Goal: Task Accomplishment & Management: Manage account settings

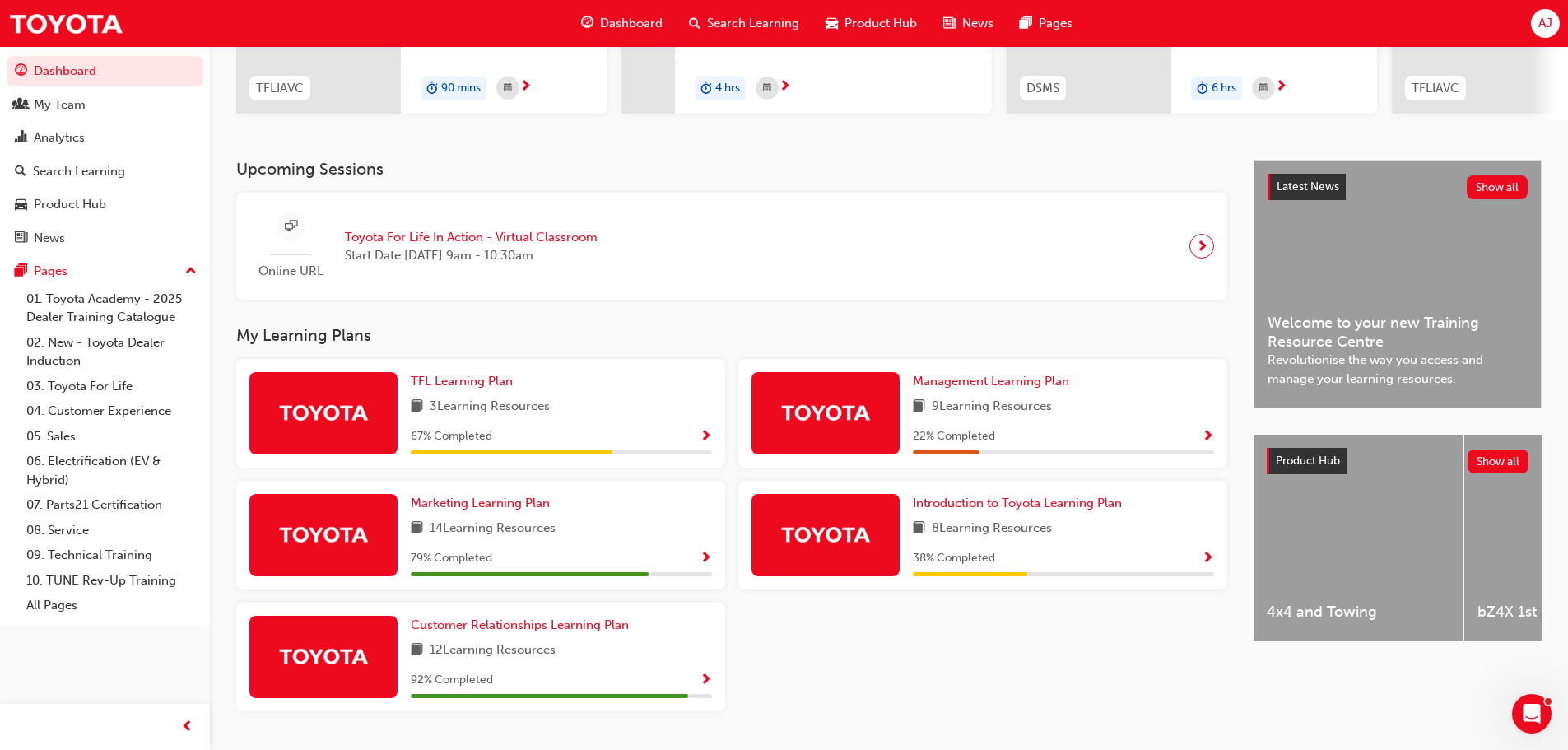
scroll to position [308, 0]
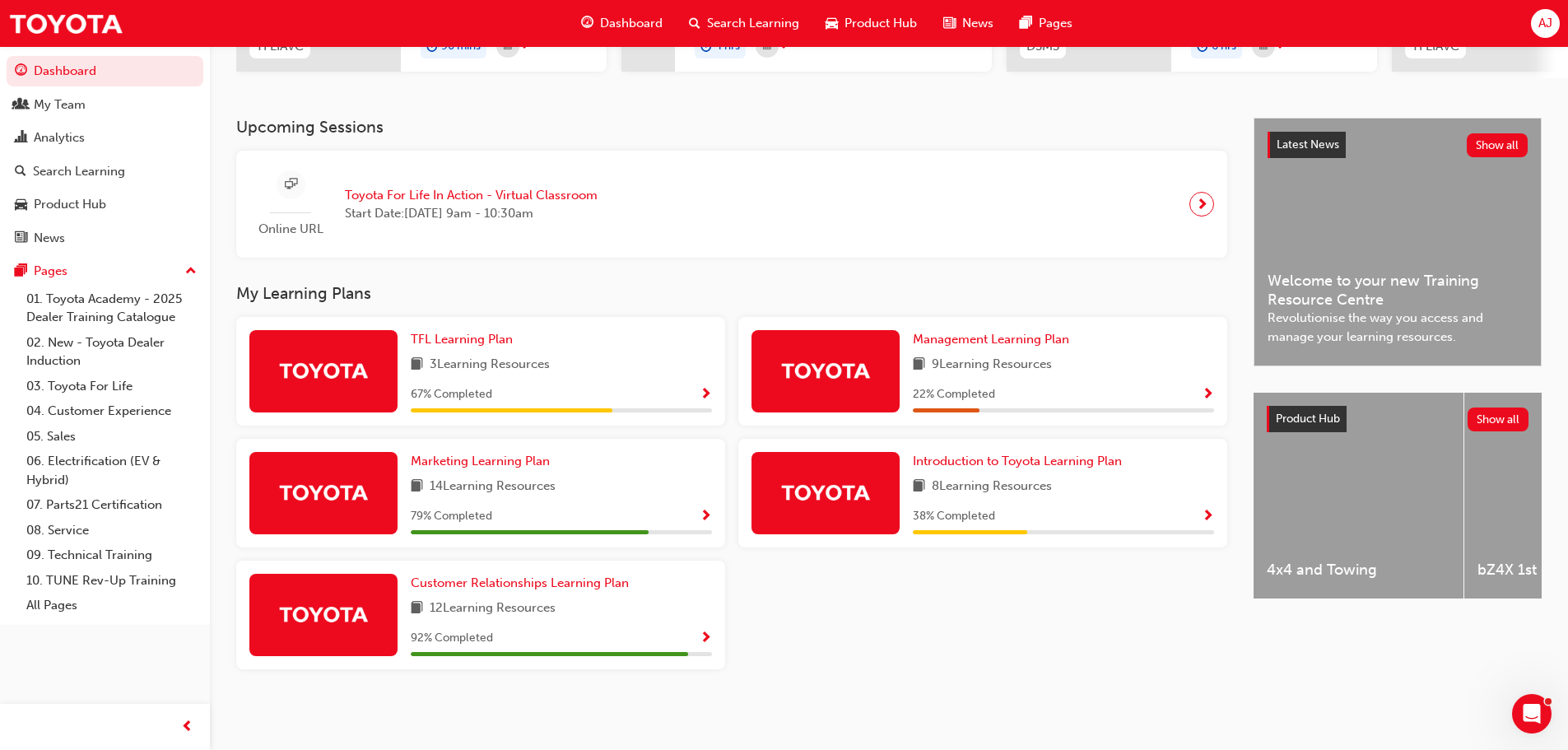
click at [556, 611] on span "12 Learning Resources" at bounding box center [492, 609] width 126 height 21
click at [559, 583] on span "Customer Relationships Learning Plan" at bounding box center [520, 582] width 218 height 15
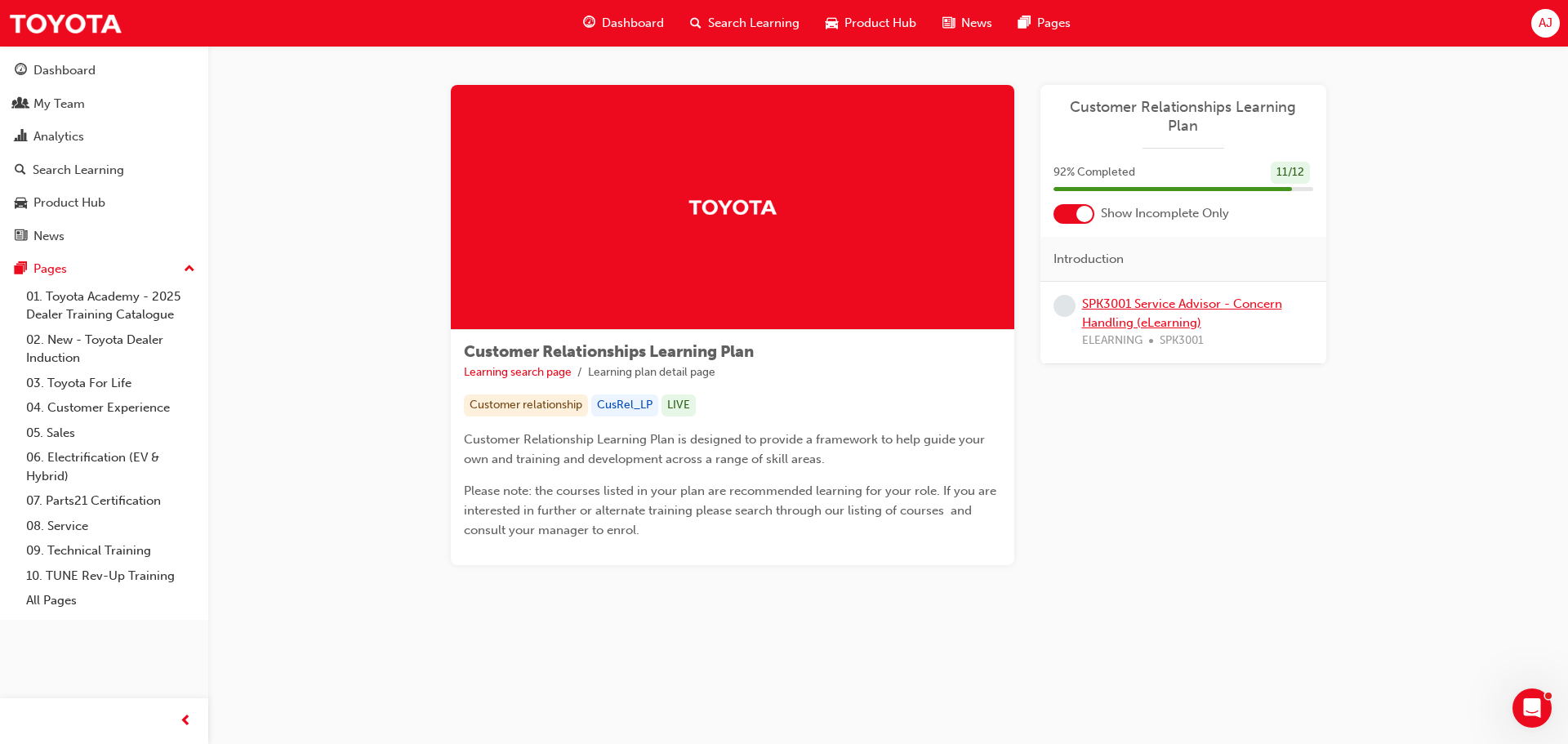
click at [1182, 296] on link "SPK3001 Service Advisor - Concern Handling (eLearning)" at bounding box center [1182, 313] width 200 height 34
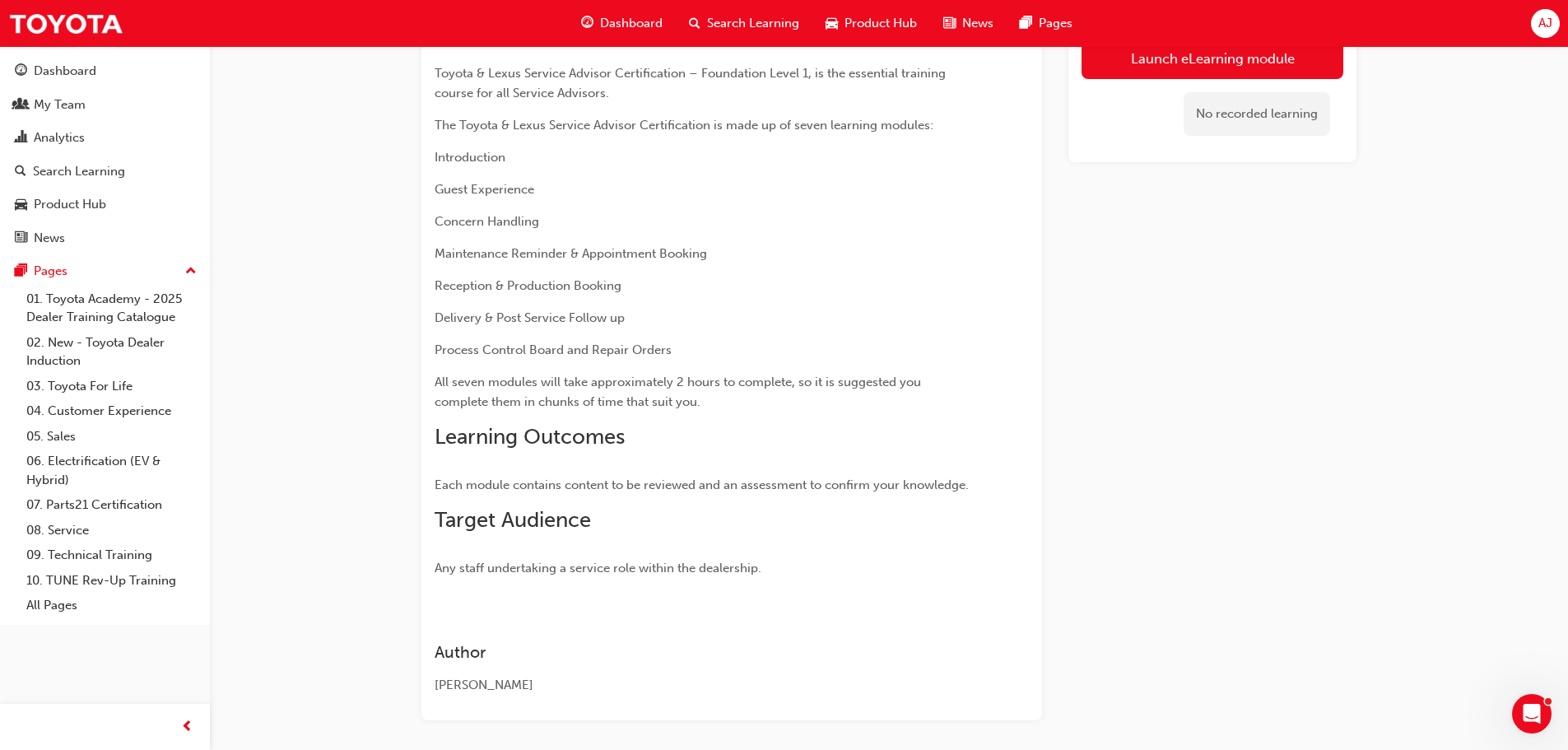
scroll to position [17, 0]
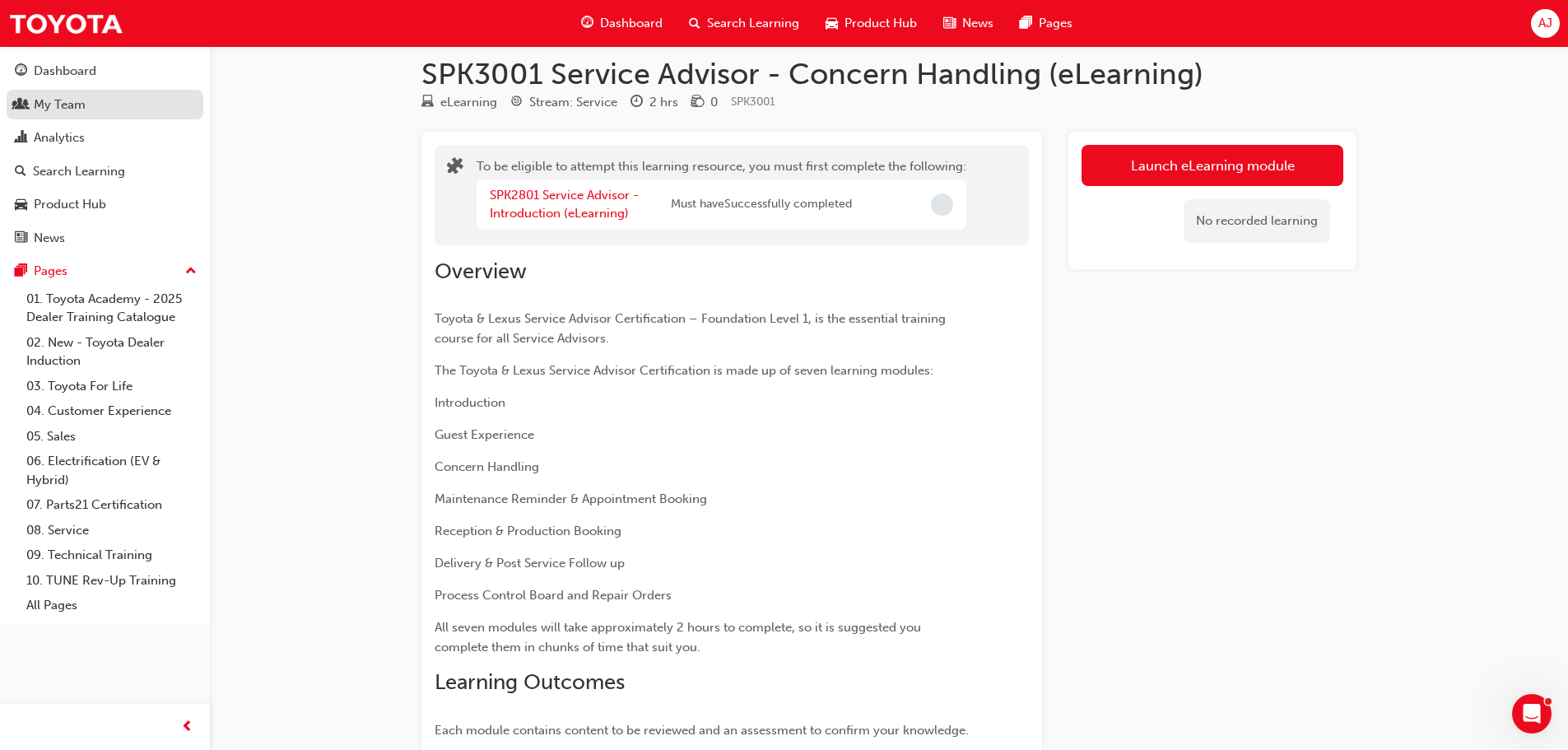
click at [75, 109] on div "My Team" at bounding box center [59, 105] width 51 height 19
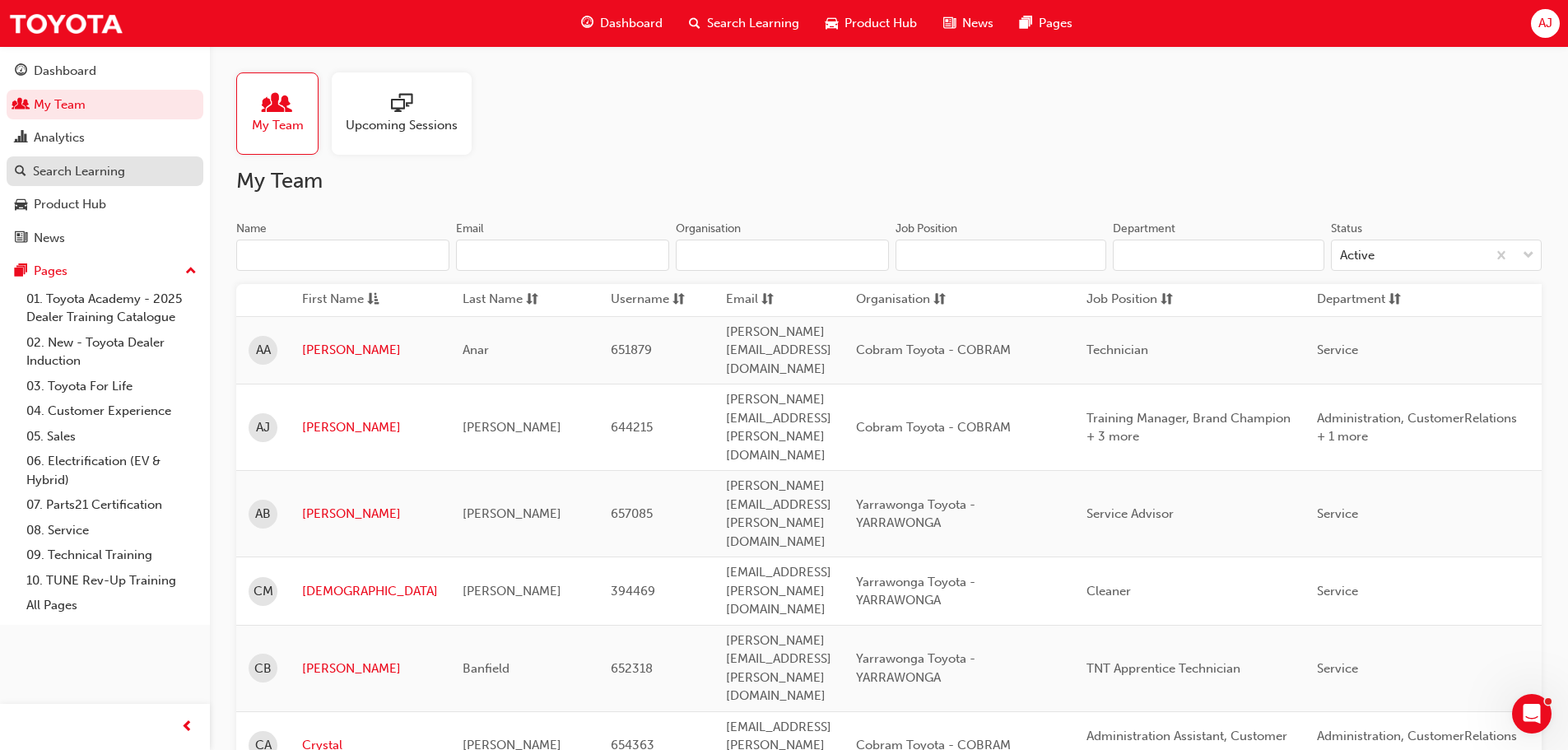
click at [98, 169] on div "Search Learning" at bounding box center [79, 172] width 92 height 19
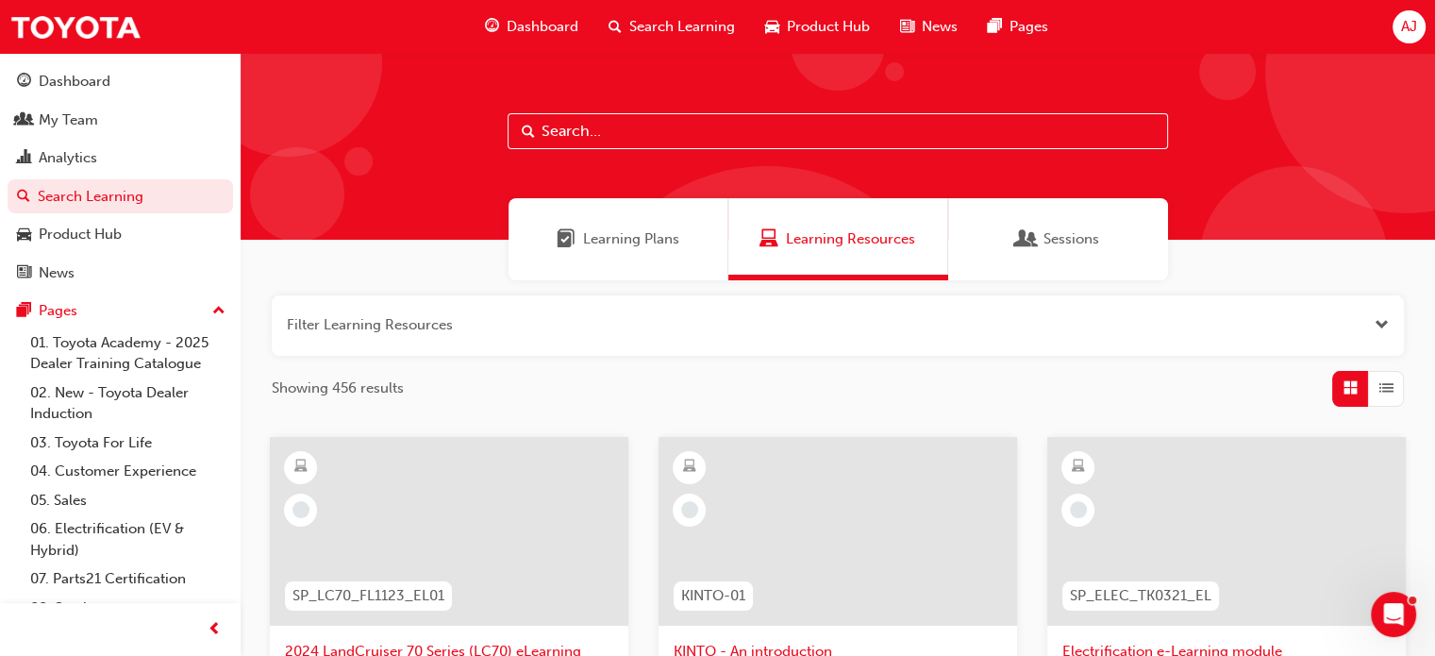
click at [571, 133] on input "text" at bounding box center [837, 131] width 660 height 36
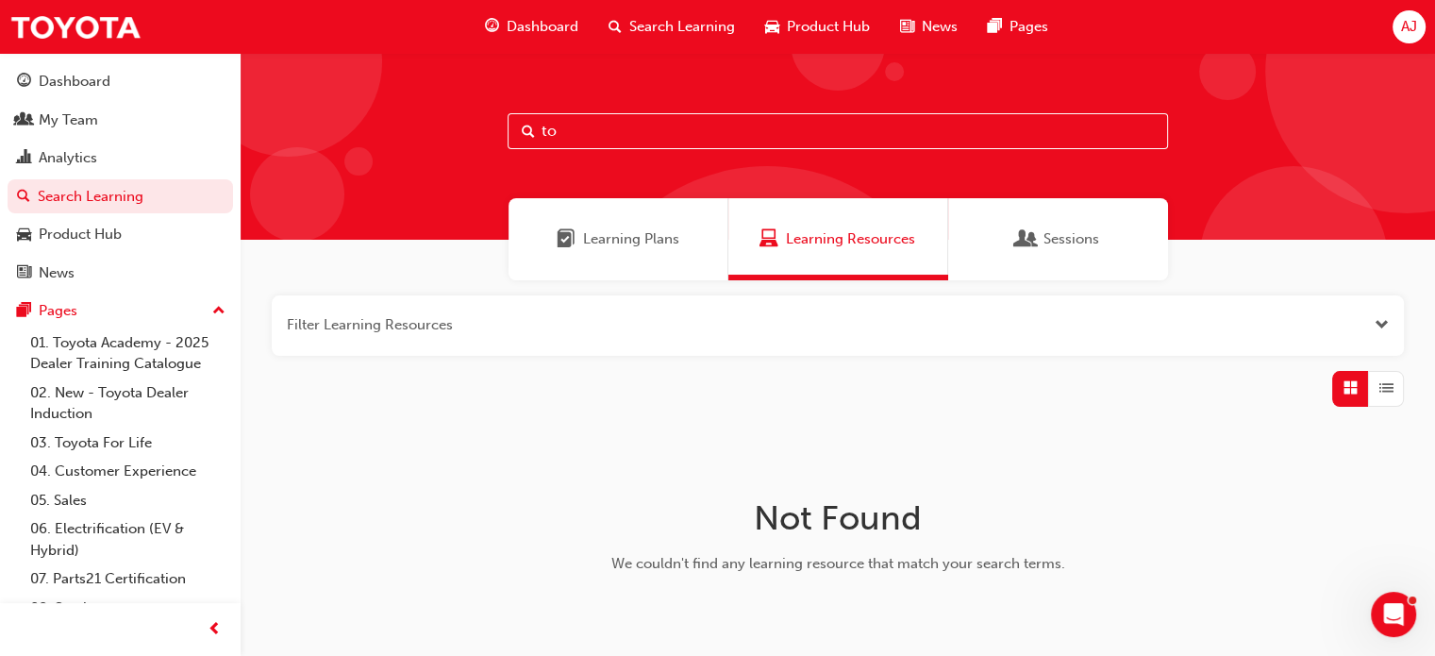
type input "t"
type input "s"
click at [632, 130] on input "elelctric" at bounding box center [837, 131] width 660 height 36
click at [662, 126] on input "elelctrified" at bounding box center [837, 131] width 660 height 36
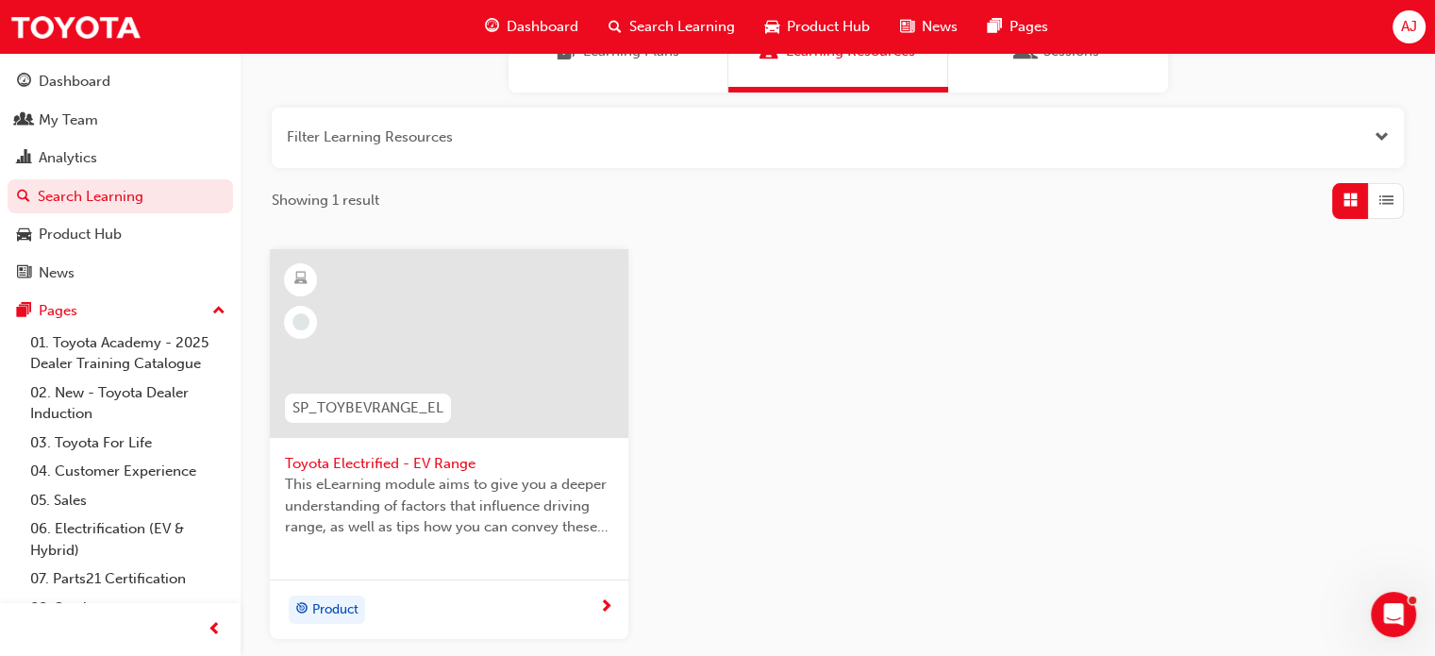
scroll to position [189, 0]
type input "ev range"
click at [417, 401] on span "SP_TOYBEVRANGE_EL" at bounding box center [367, 407] width 151 height 22
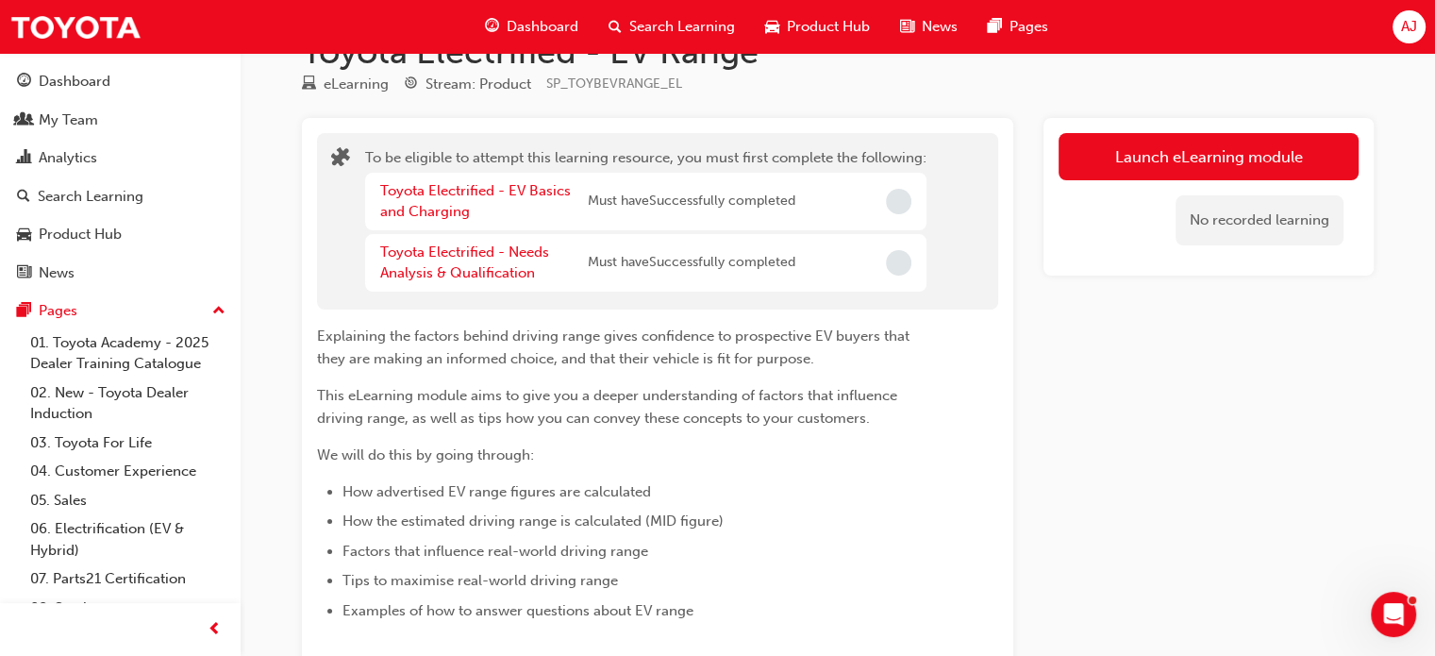
scroll to position [94, 0]
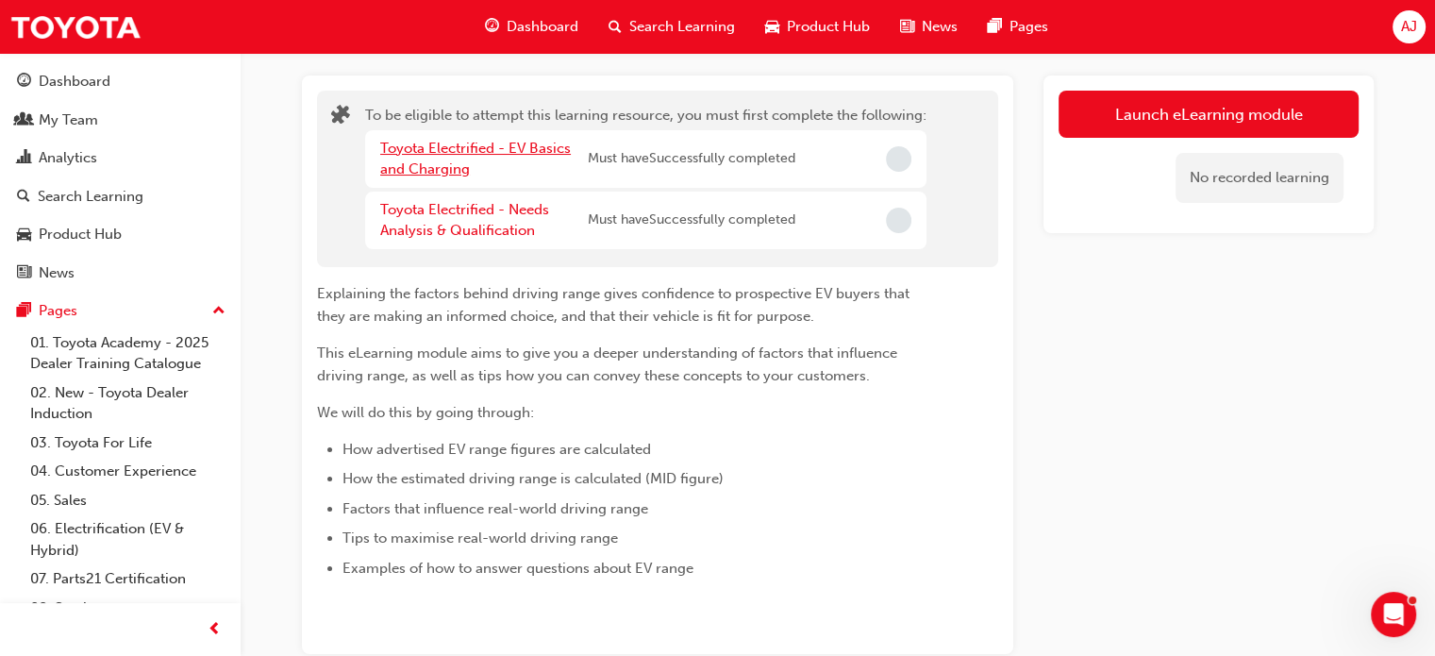
click at [434, 150] on link "Toyota Electrified - EV Basics and Charging" at bounding box center [475, 159] width 191 height 39
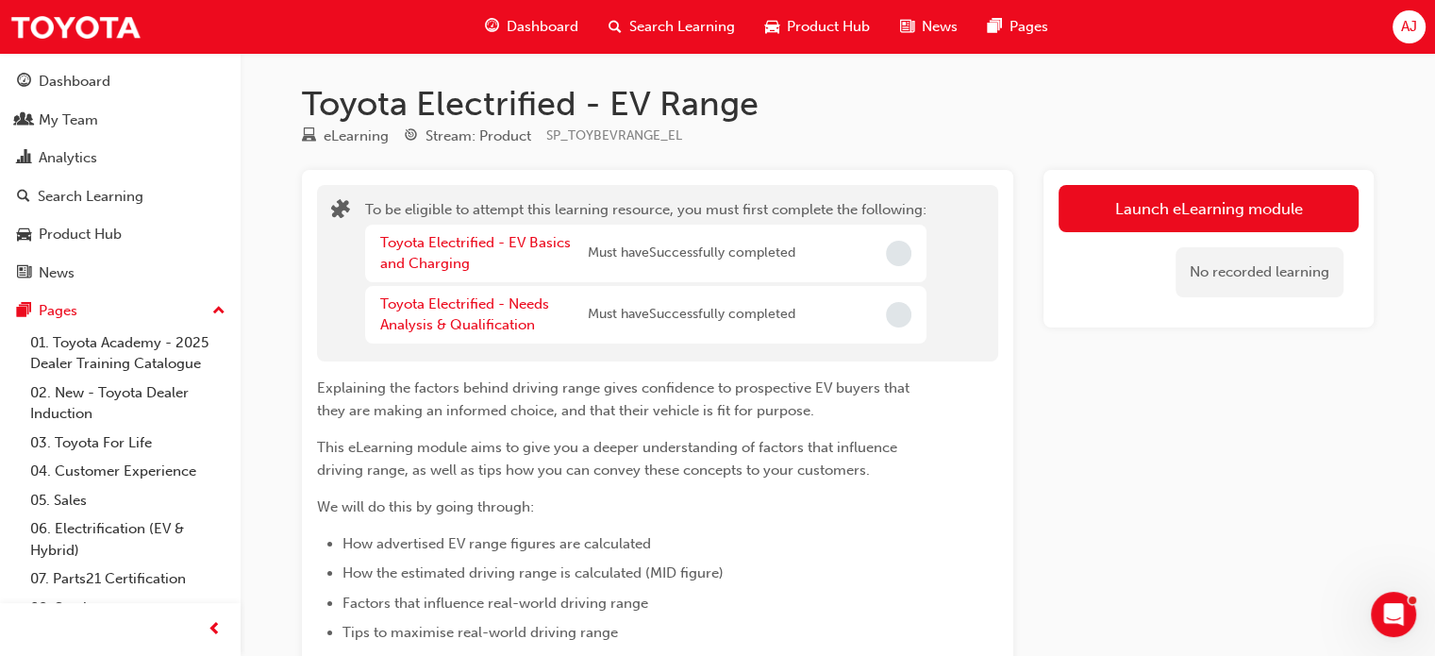
scroll to position [94, 0]
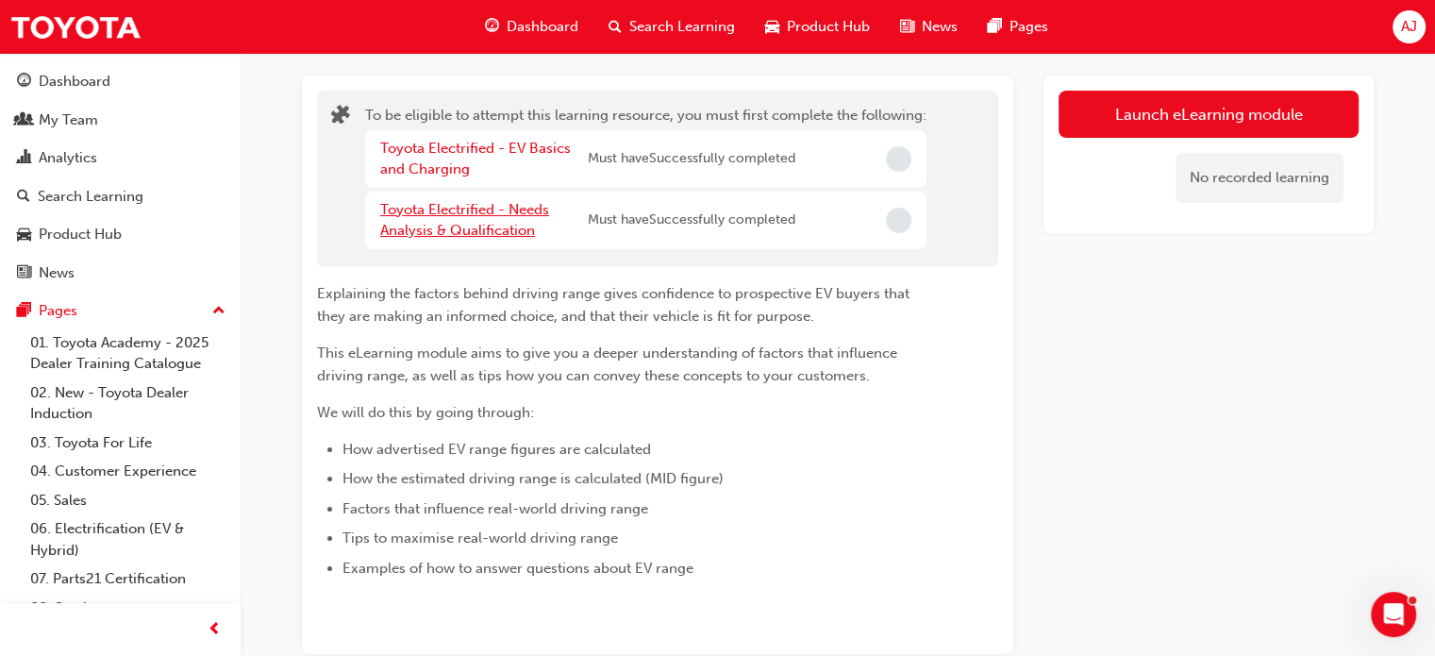
click at [483, 222] on link "Toyota Electrified - Needs Analysis & Qualification" at bounding box center [464, 220] width 169 height 39
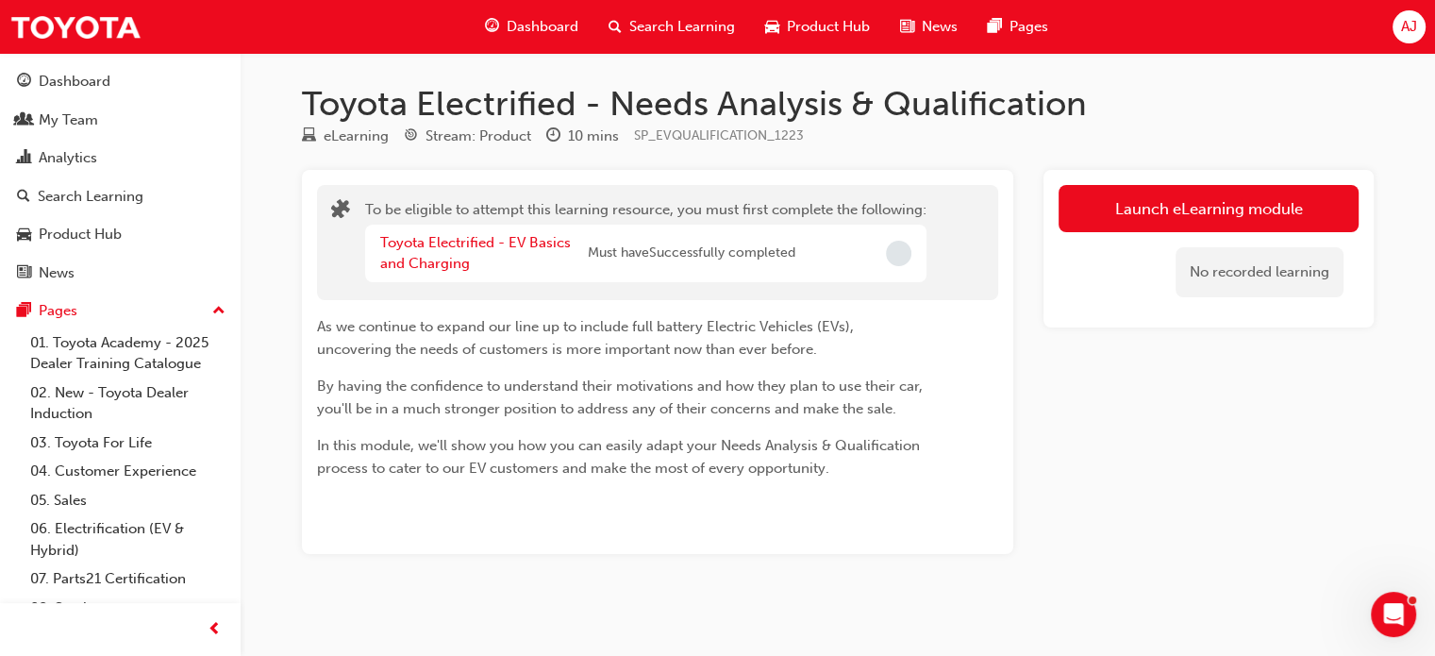
scroll to position [94, 0]
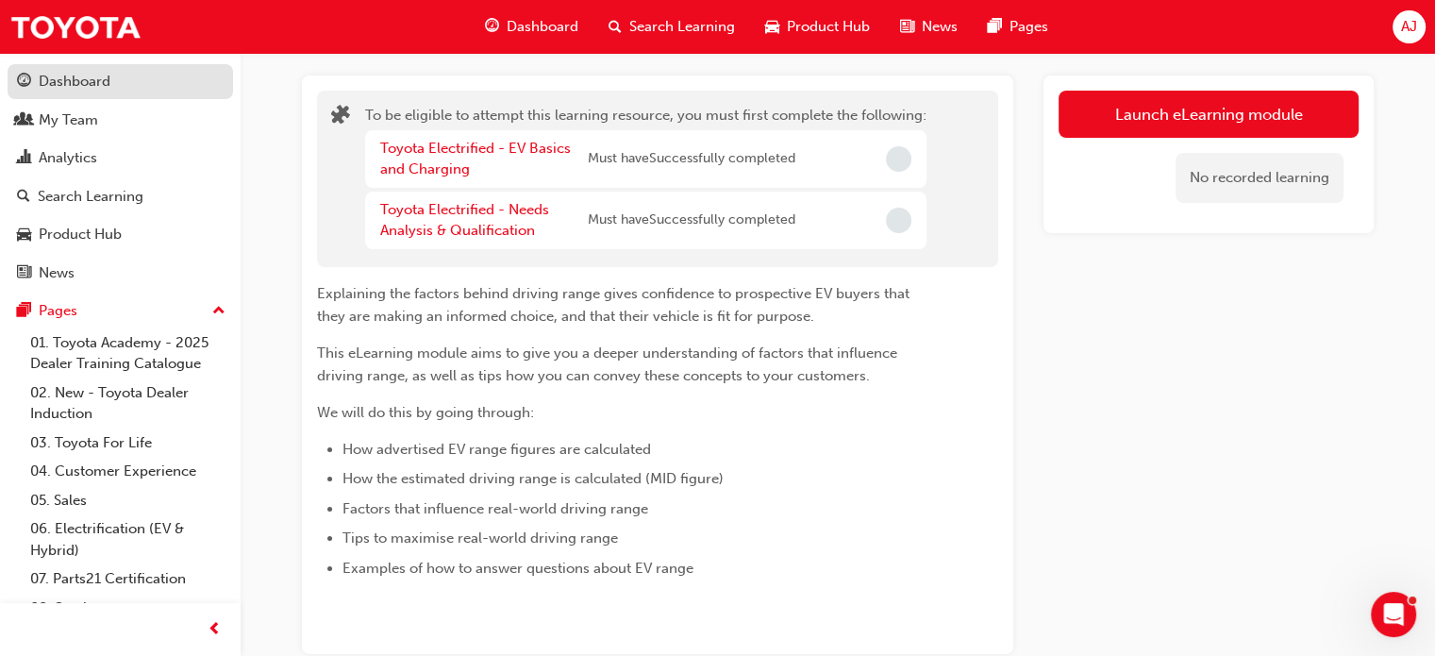
click at [106, 77] on div "Dashboard" at bounding box center [75, 82] width 72 height 22
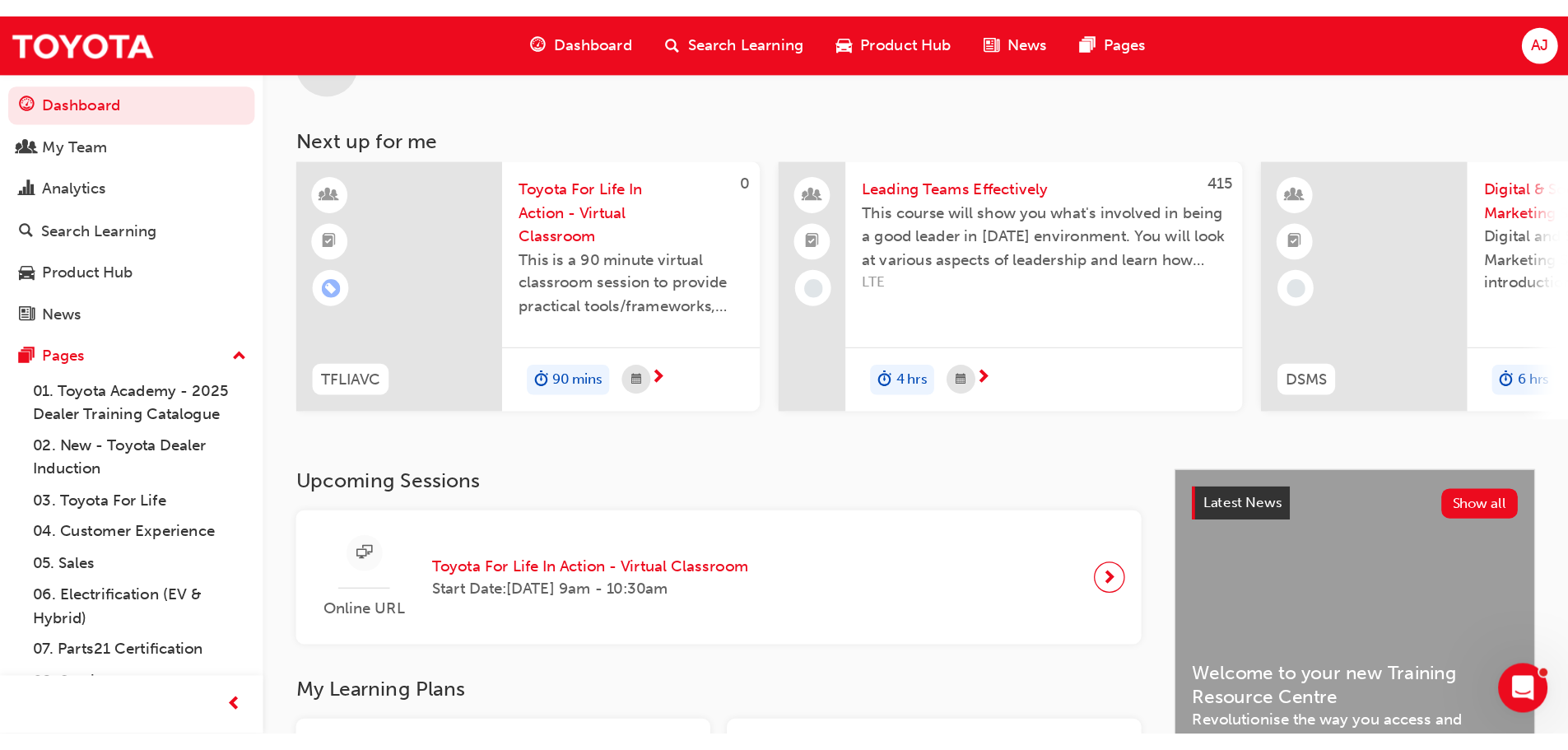
scroll to position [82, 0]
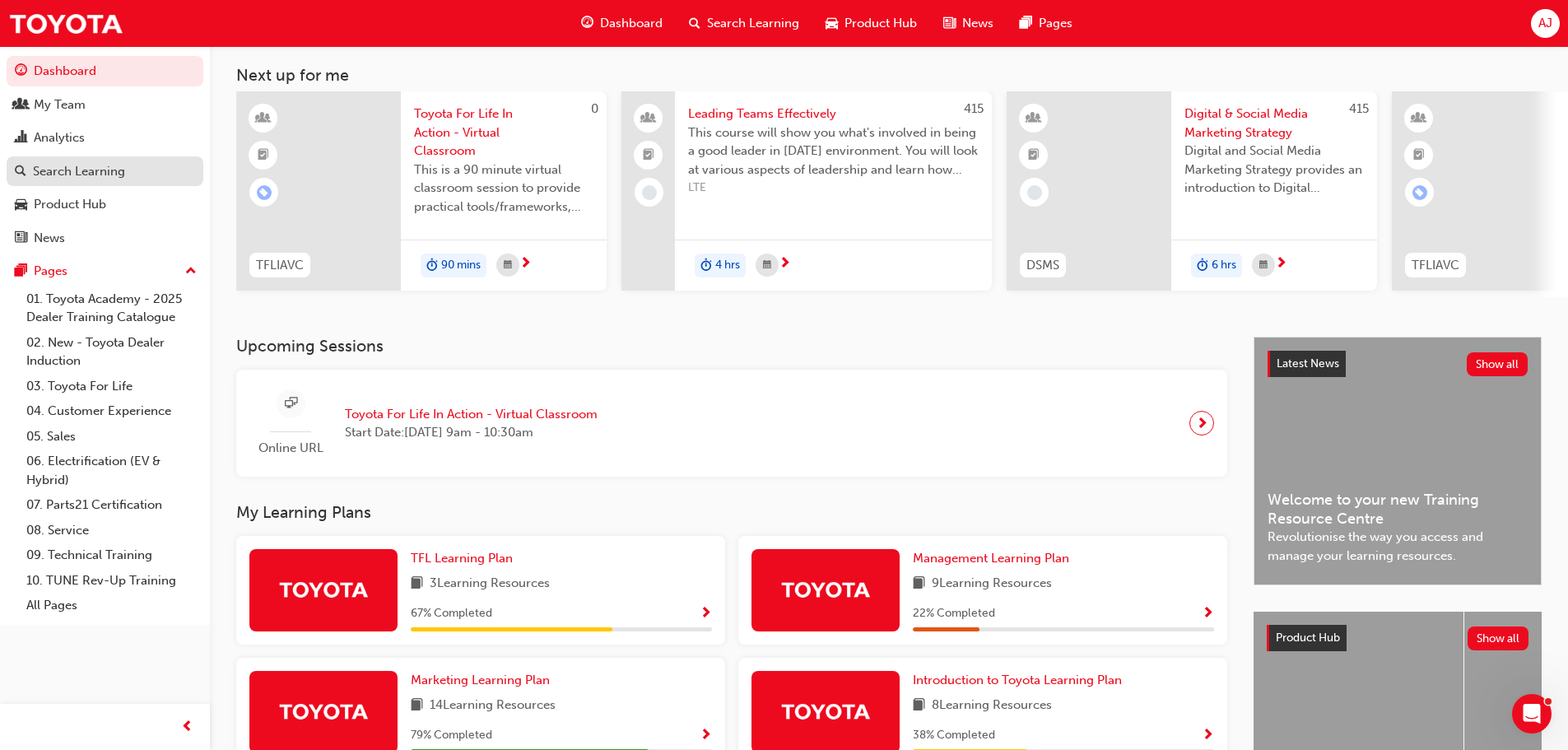
click at [100, 176] on div "Search Learning" at bounding box center [79, 172] width 92 height 19
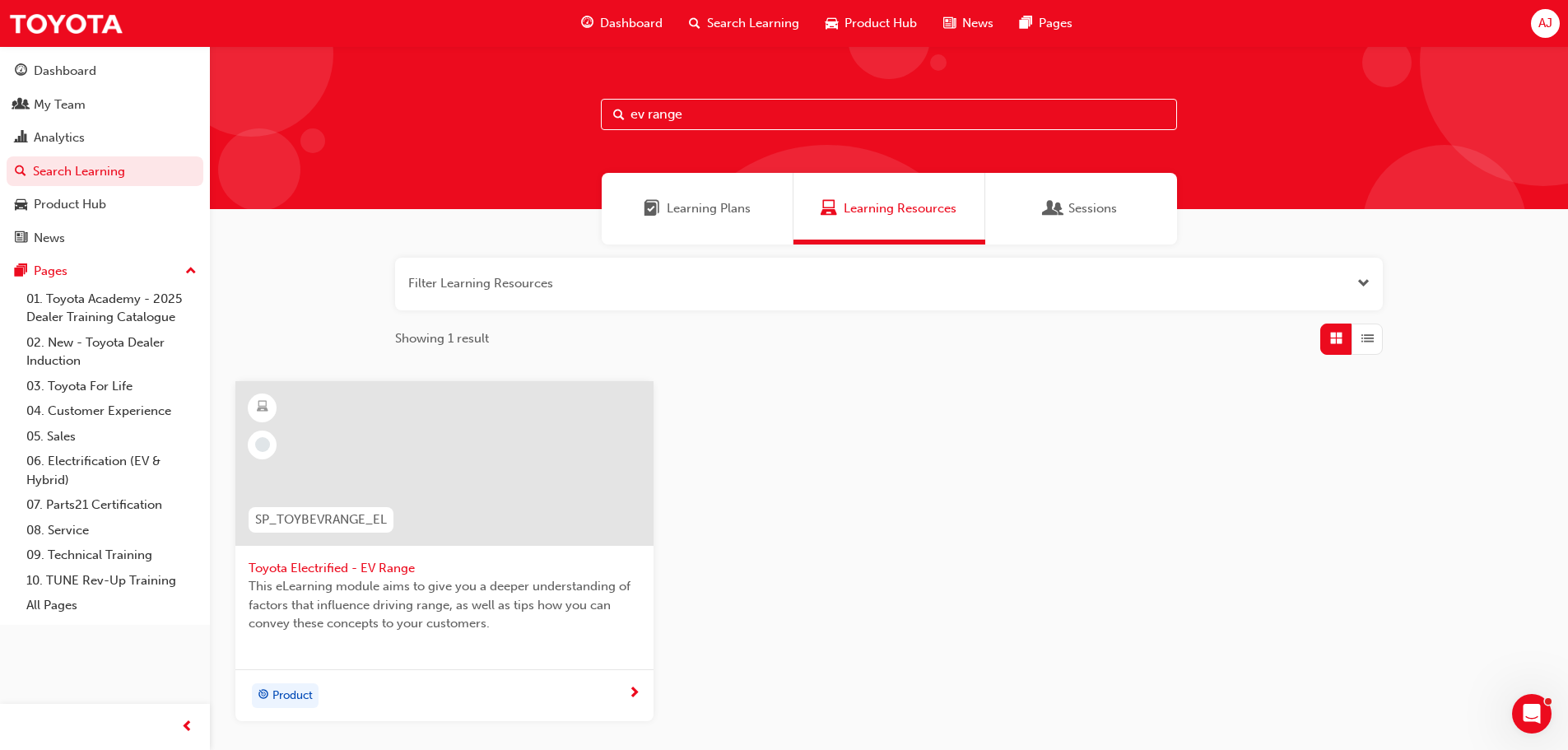
click at [686, 114] on input "ev range" at bounding box center [889, 114] width 576 height 31
drag, startPoint x: 686, startPoint y: 114, endPoint x: 607, endPoint y: 111, distance: 79.1
click at [607, 111] on input "ev range" at bounding box center [889, 114] width 576 height 31
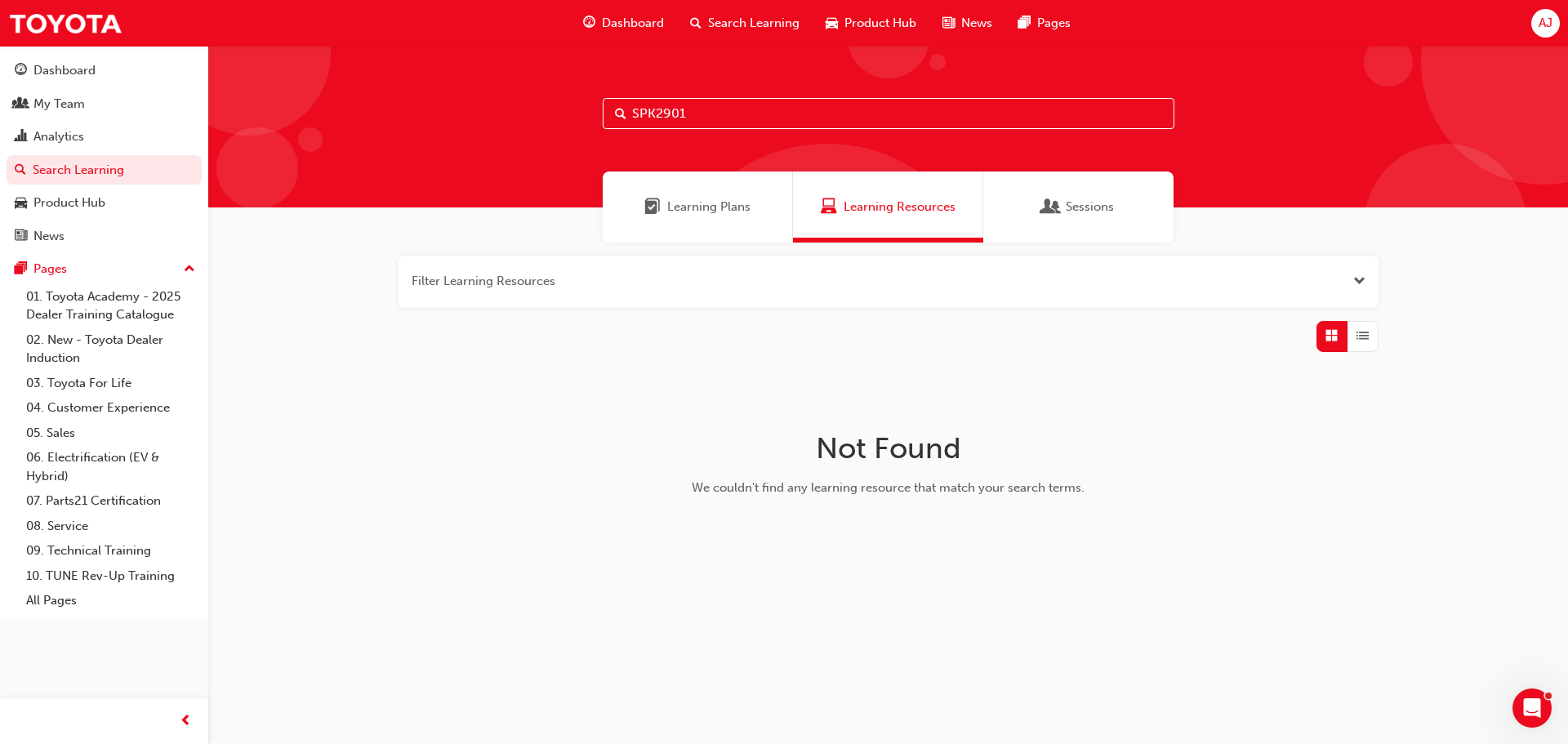
click at [725, 211] on span "Learning Plans" at bounding box center [709, 207] width 83 height 19
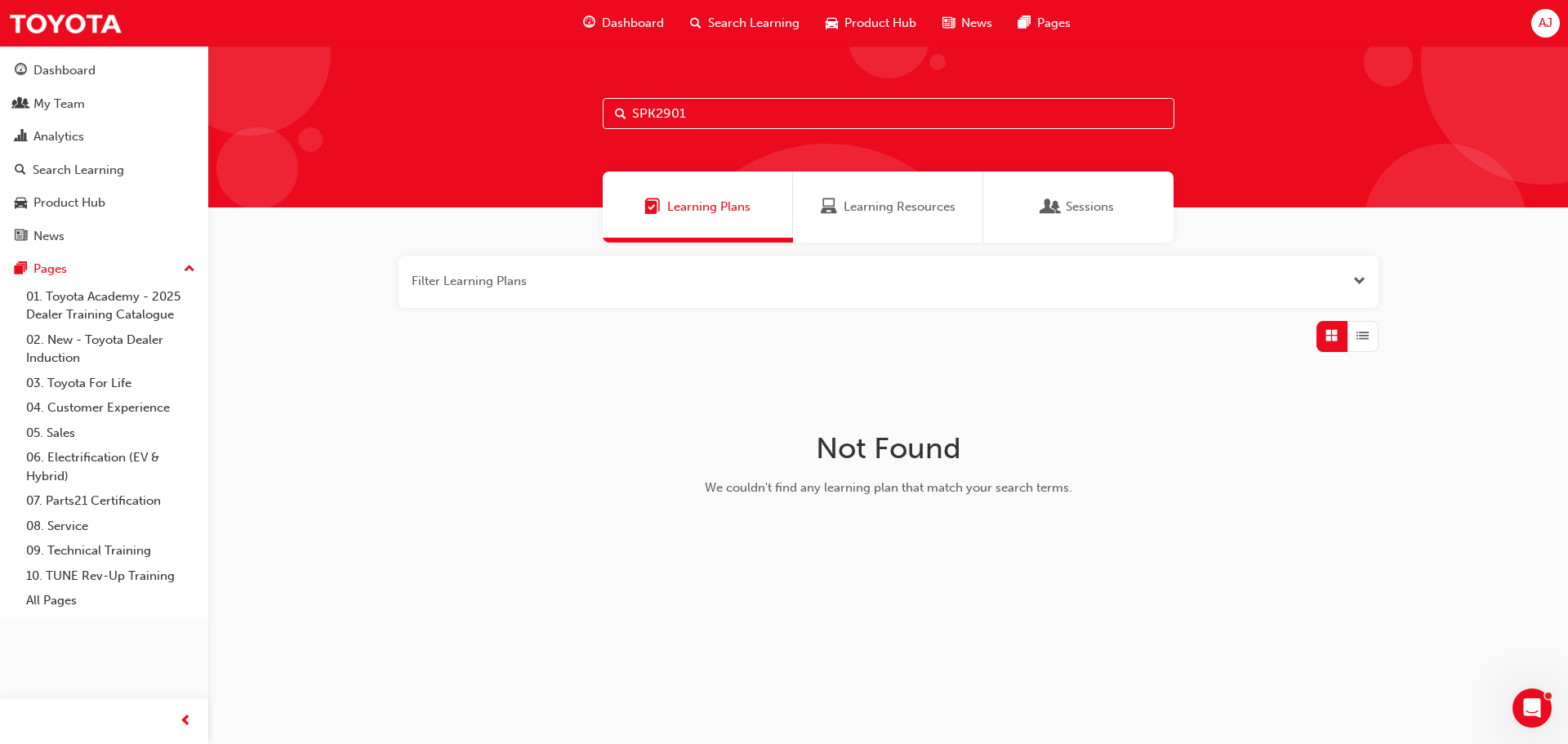
click at [1074, 206] on span "Sessions" at bounding box center [1090, 207] width 48 height 19
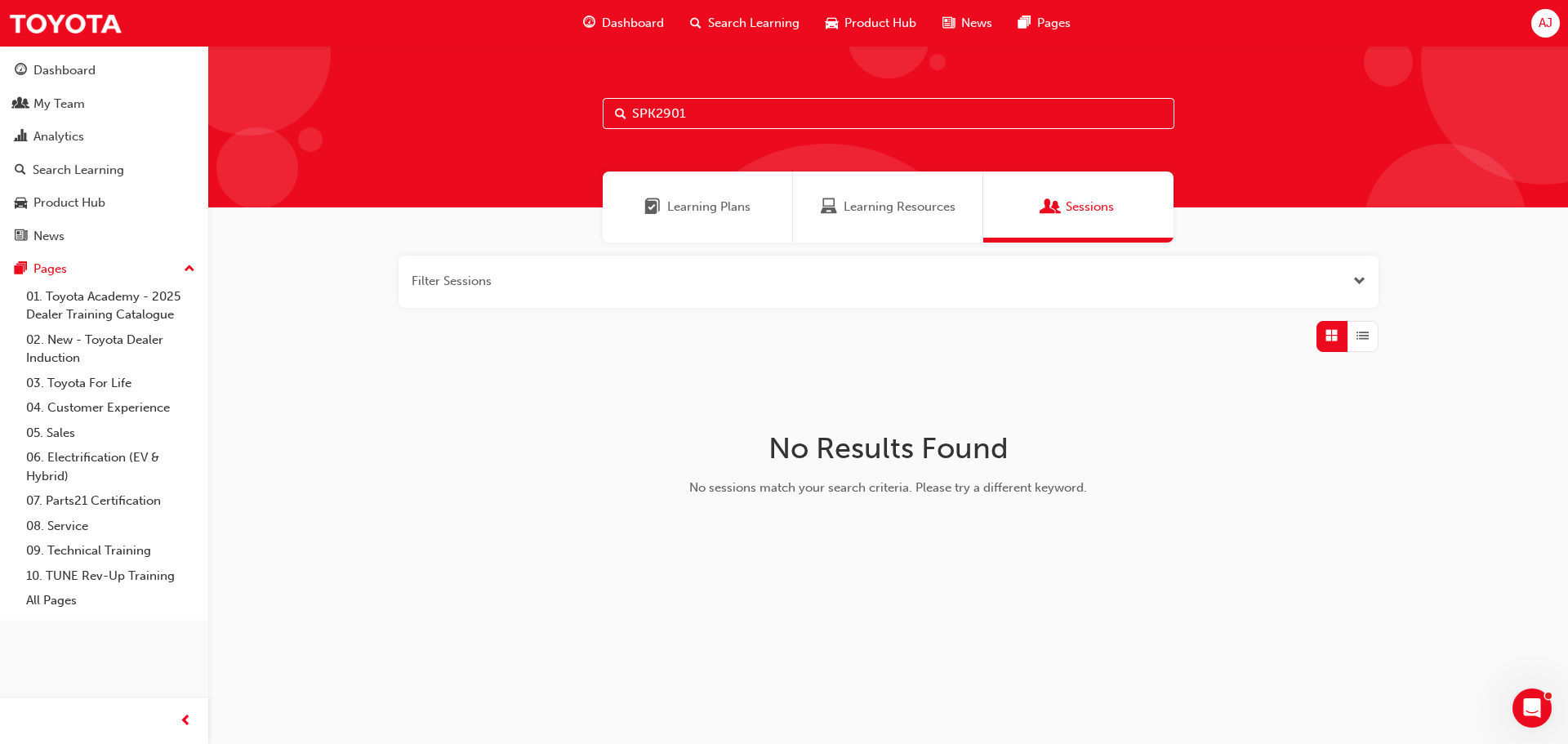
click at [873, 210] on span "Learning Resources" at bounding box center [899, 207] width 112 height 19
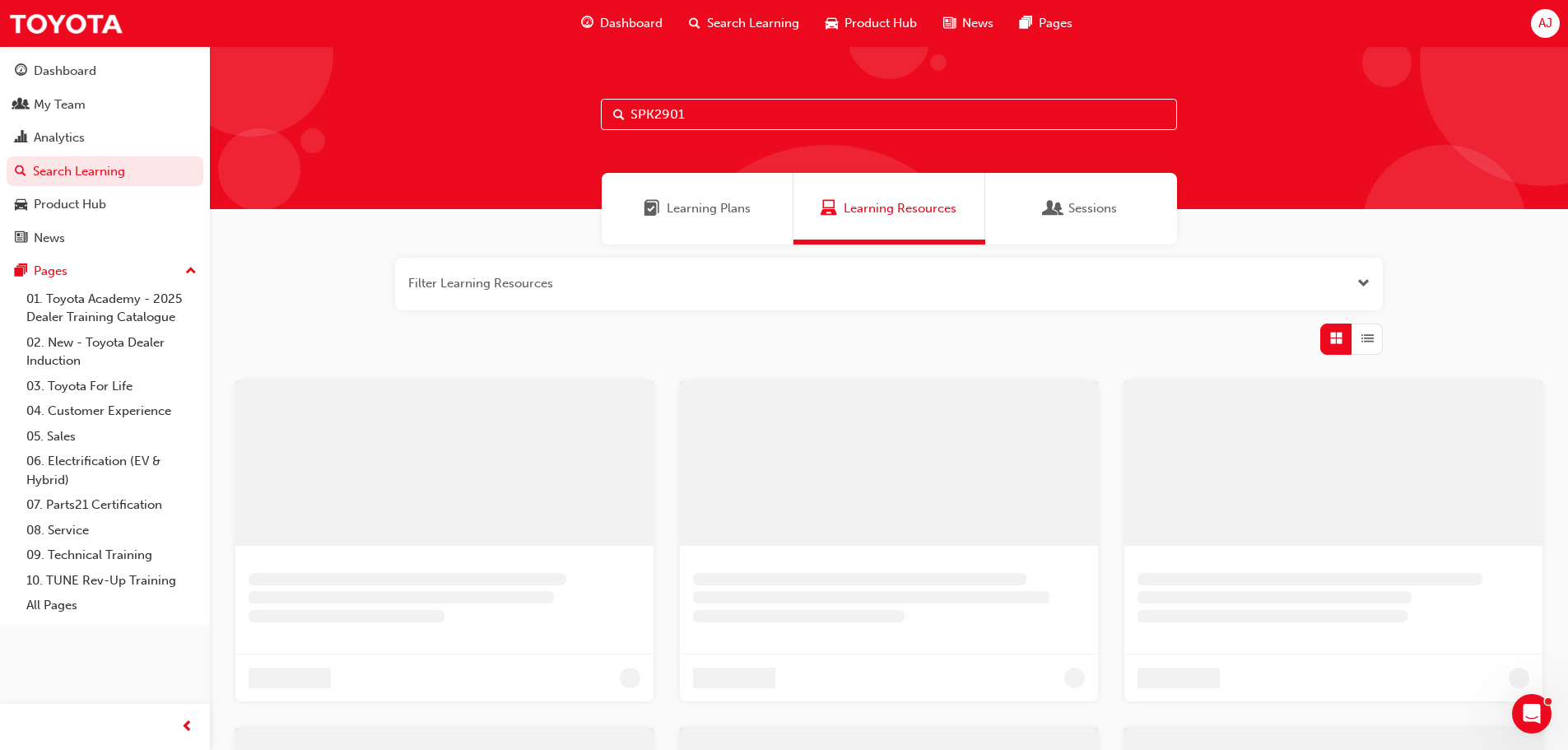
click at [695, 117] on input "SPK2901" at bounding box center [889, 114] width 576 height 31
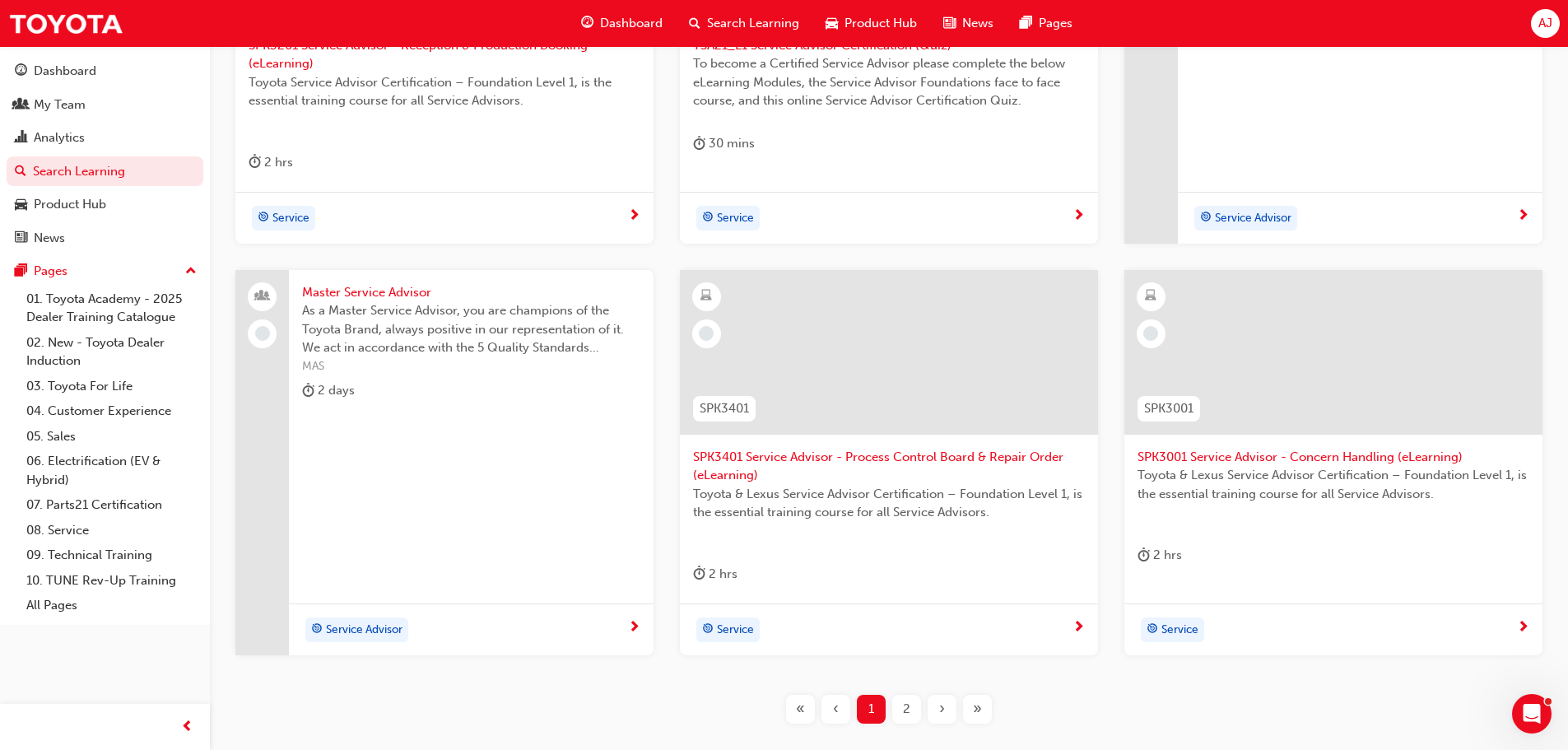
scroll to position [576, 0]
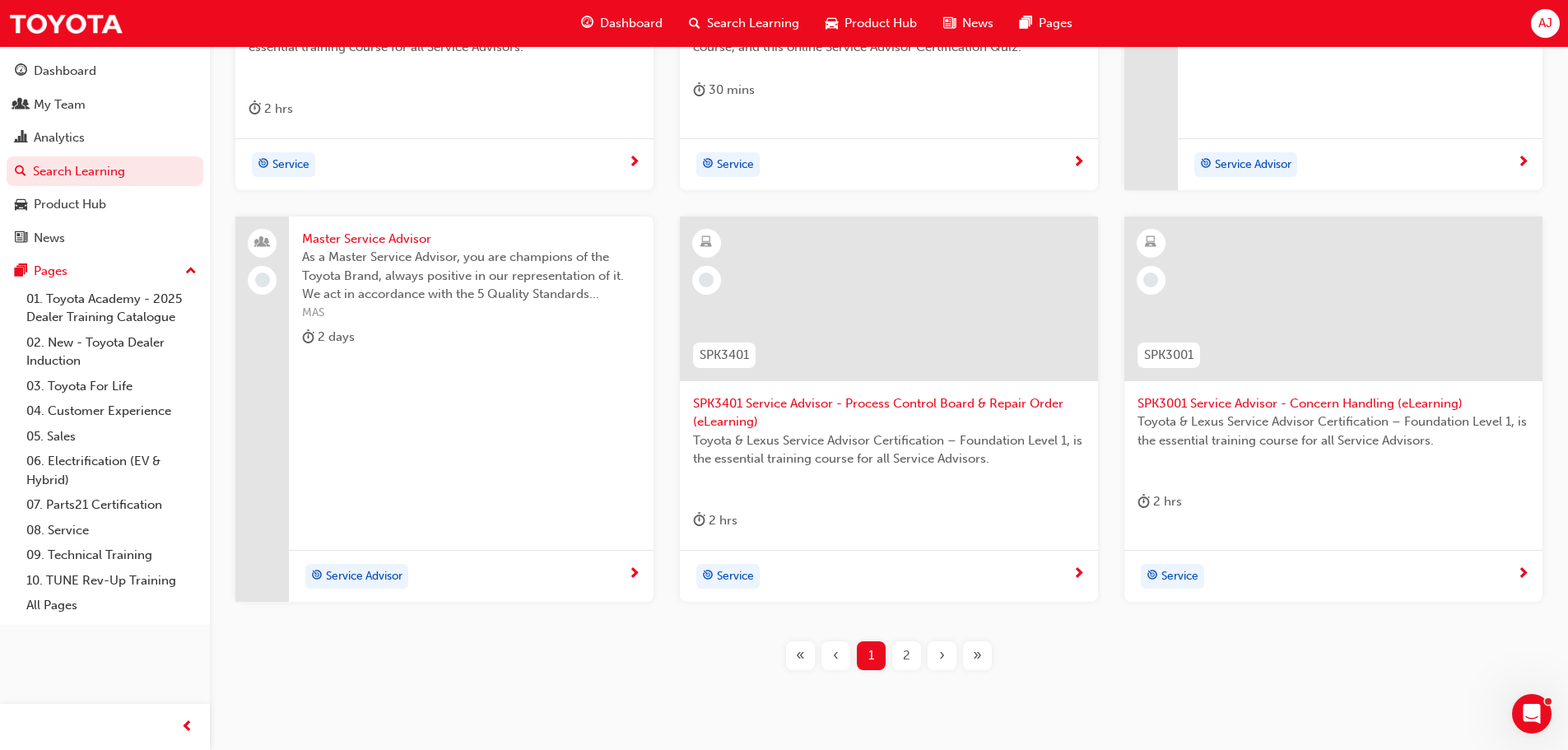
click at [910, 661] on div "2" at bounding box center [906, 656] width 29 height 29
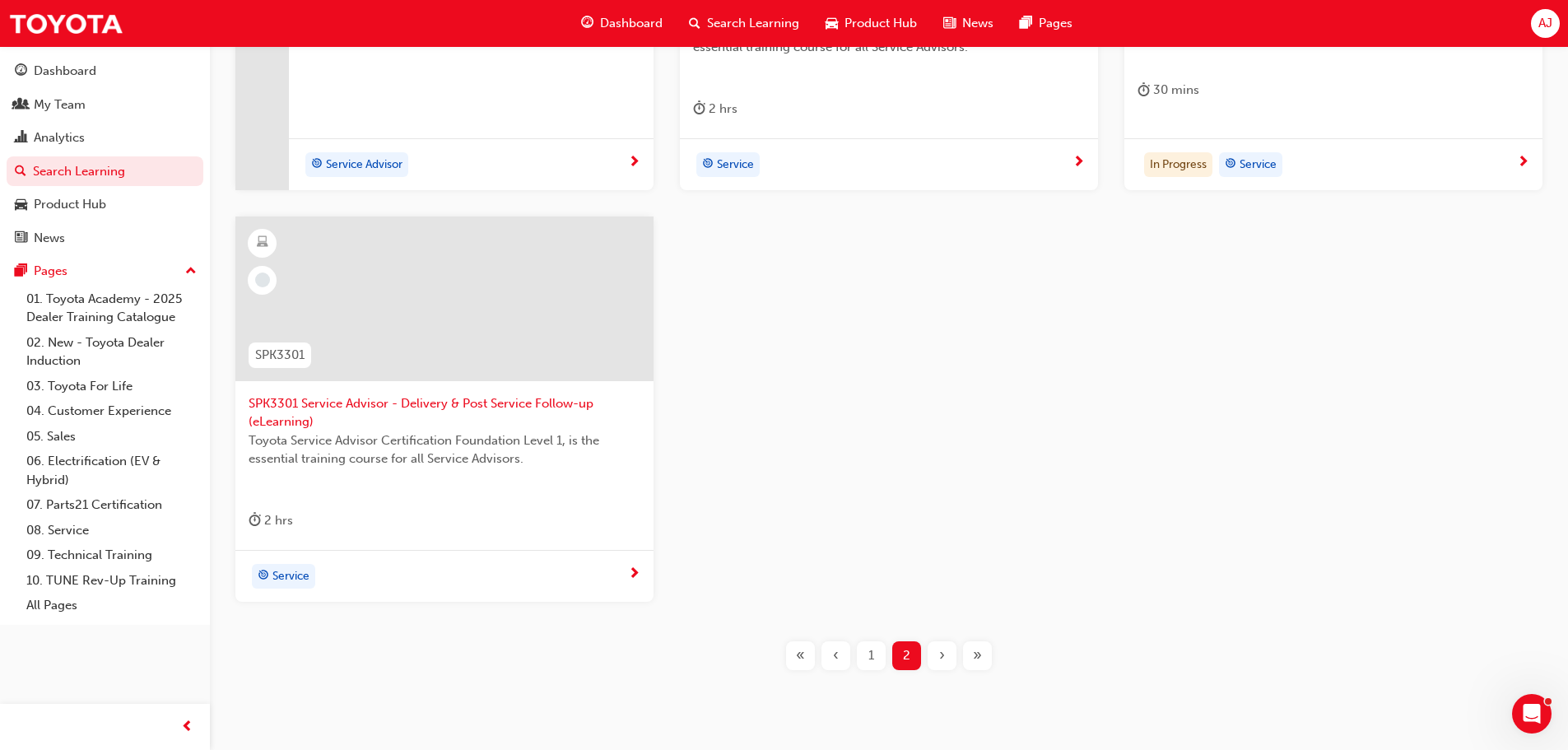
click at [862, 660] on div "1" at bounding box center [871, 656] width 29 height 29
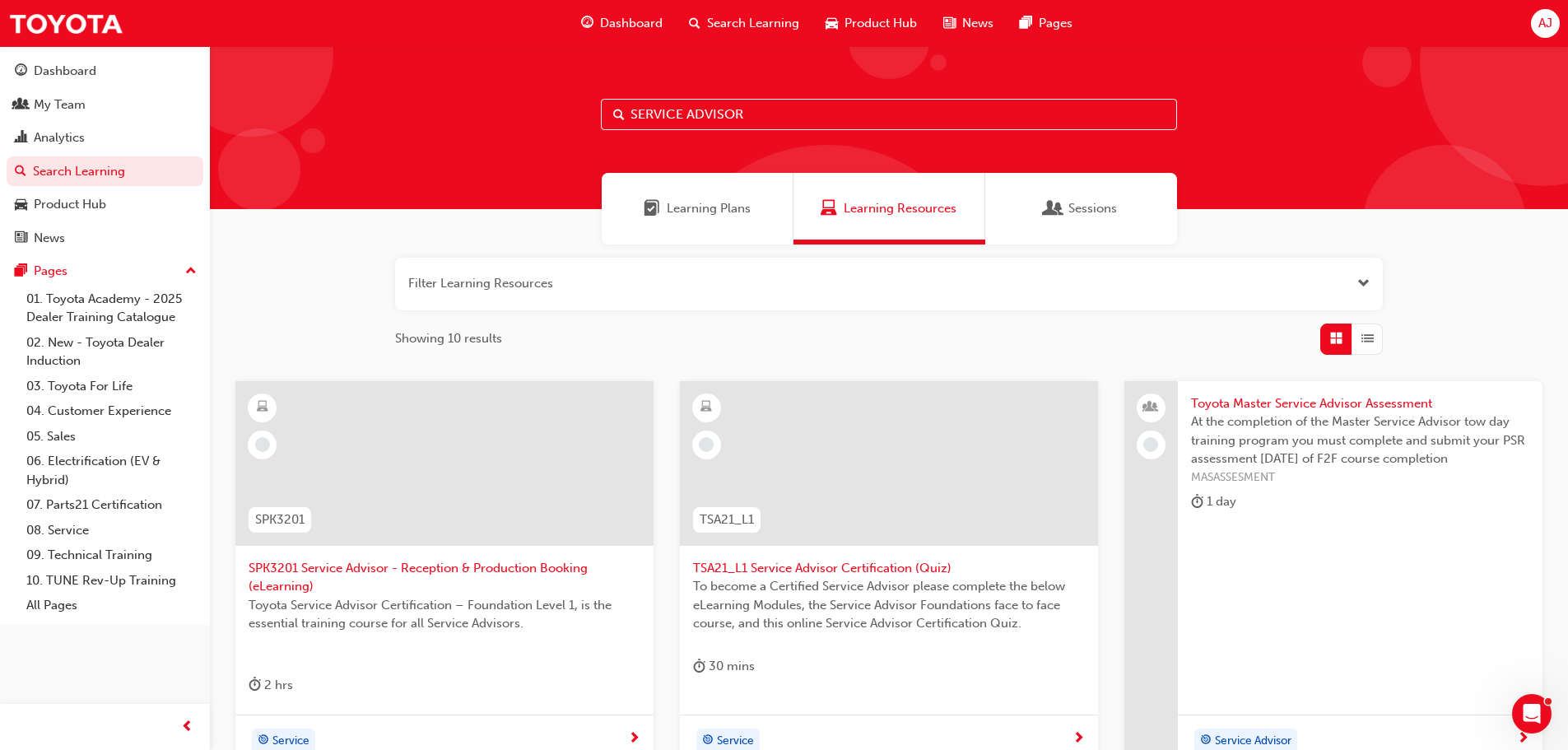
drag, startPoint x: 768, startPoint y: 102, endPoint x: 618, endPoint y: 109, distance: 150.2
click at [619, 109] on div "SERVICE ADVISOR" at bounding box center [889, 114] width 576 height 31
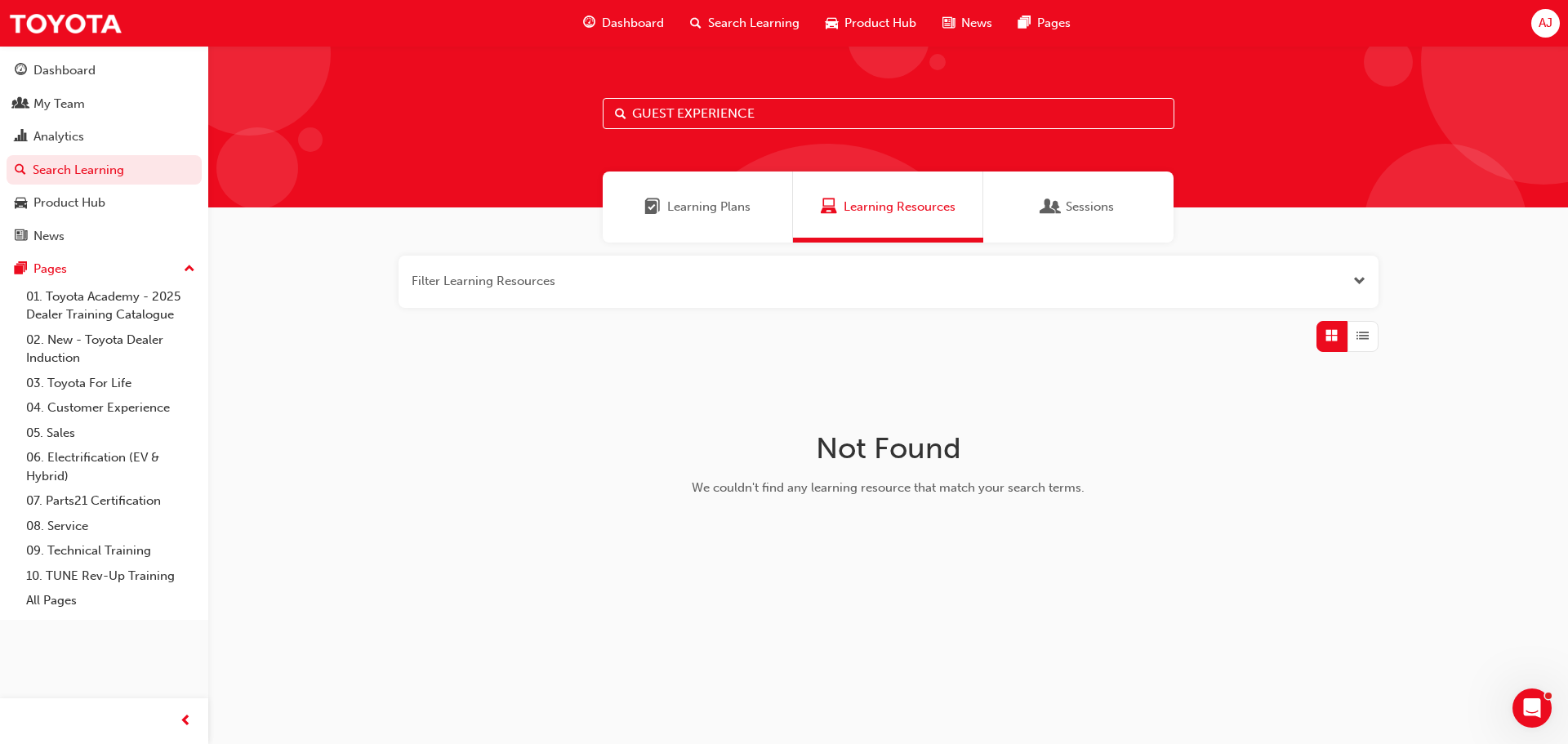
click at [703, 208] on span "Learning Plans" at bounding box center [709, 207] width 83 height 19
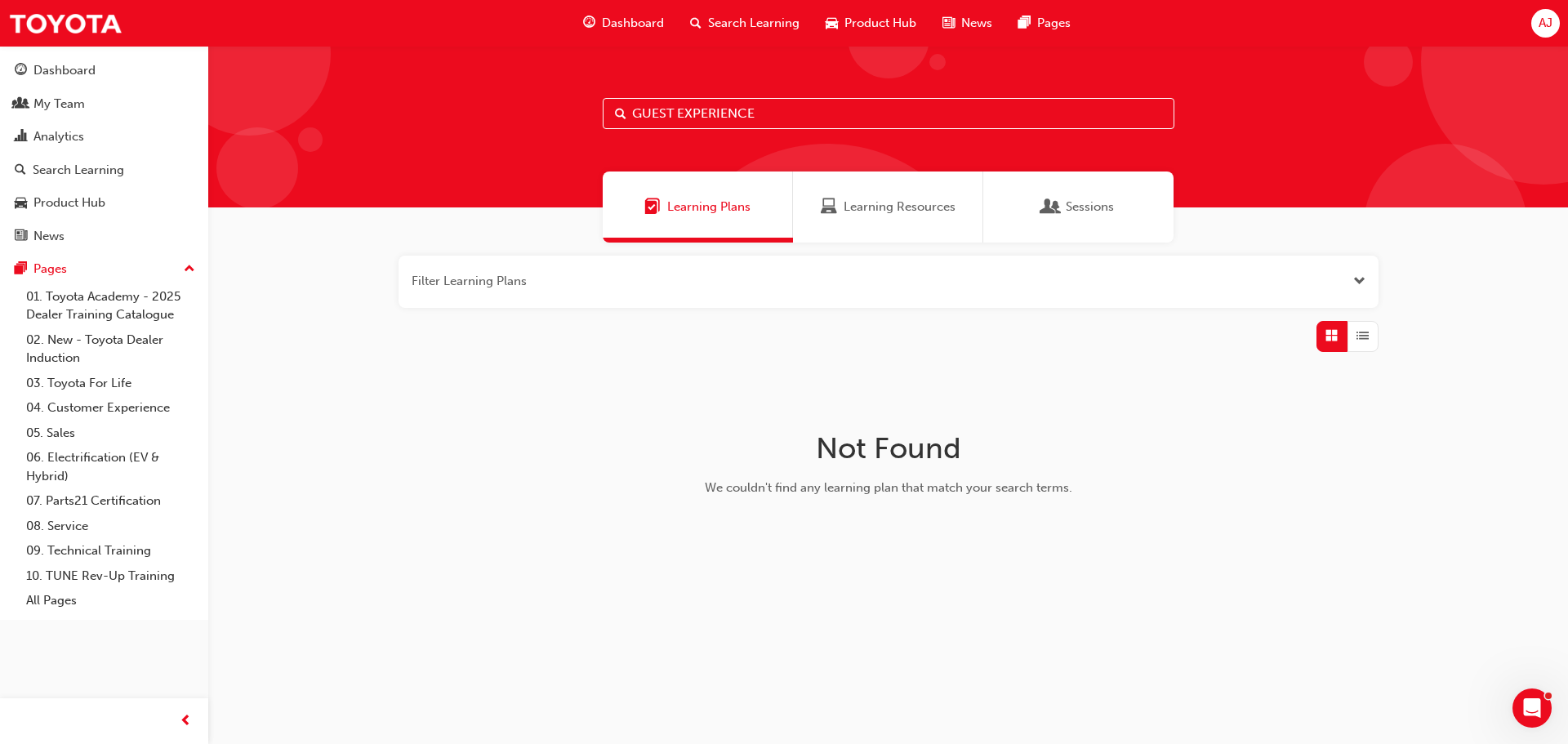
click at [1072, 209] on span "Sessions" at bounding box center [1090, 207] width 48 height 19
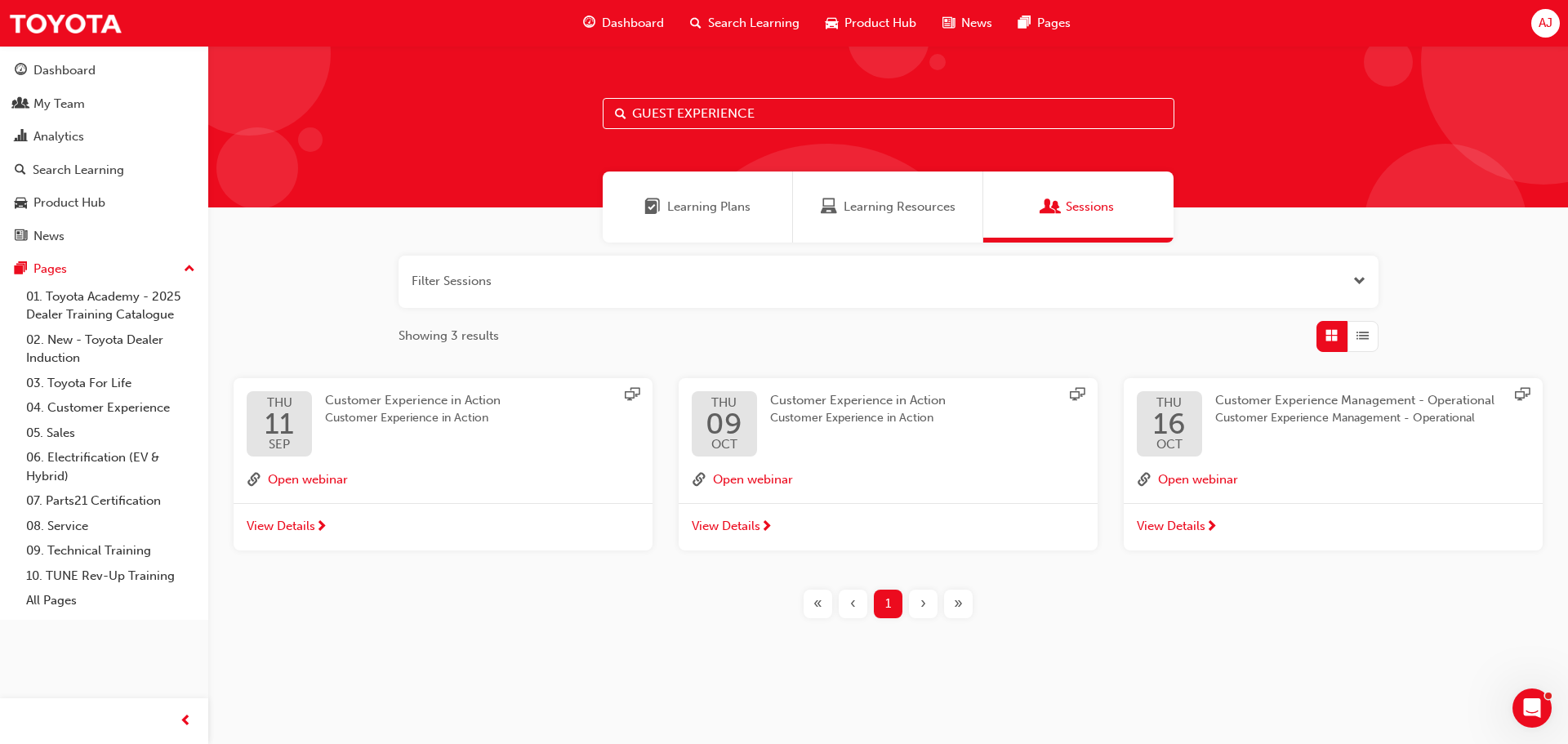
click at [629, 108] on input "GUEST EXPERIENCE" at bounding box center [888, 113] width 571 height 31
type input "SERVICE ADVISOR - GUEST EXPERIENCE"
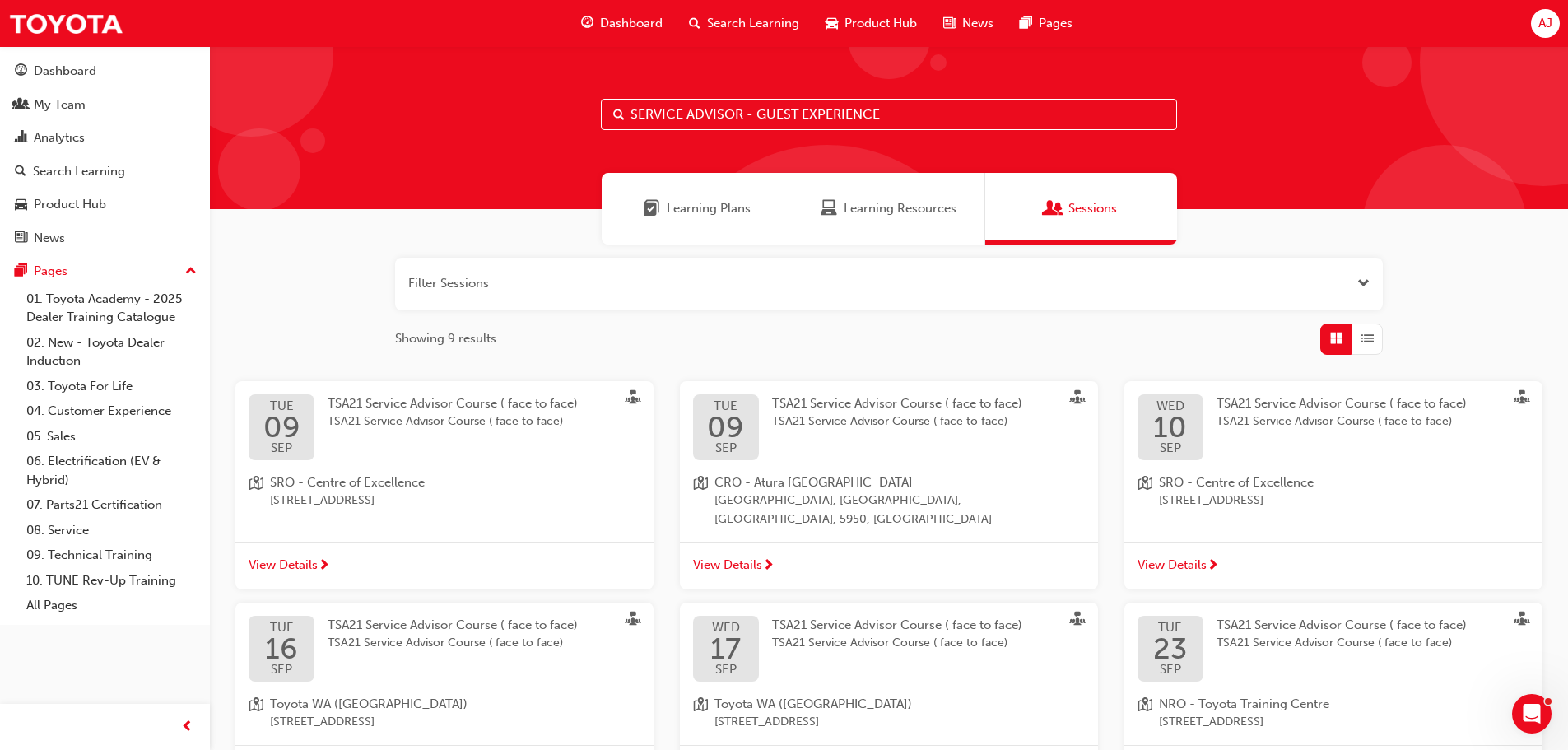
click at [880, 210] on span "Learning Resources" at bounding box center [900, 209] width 113 height 19
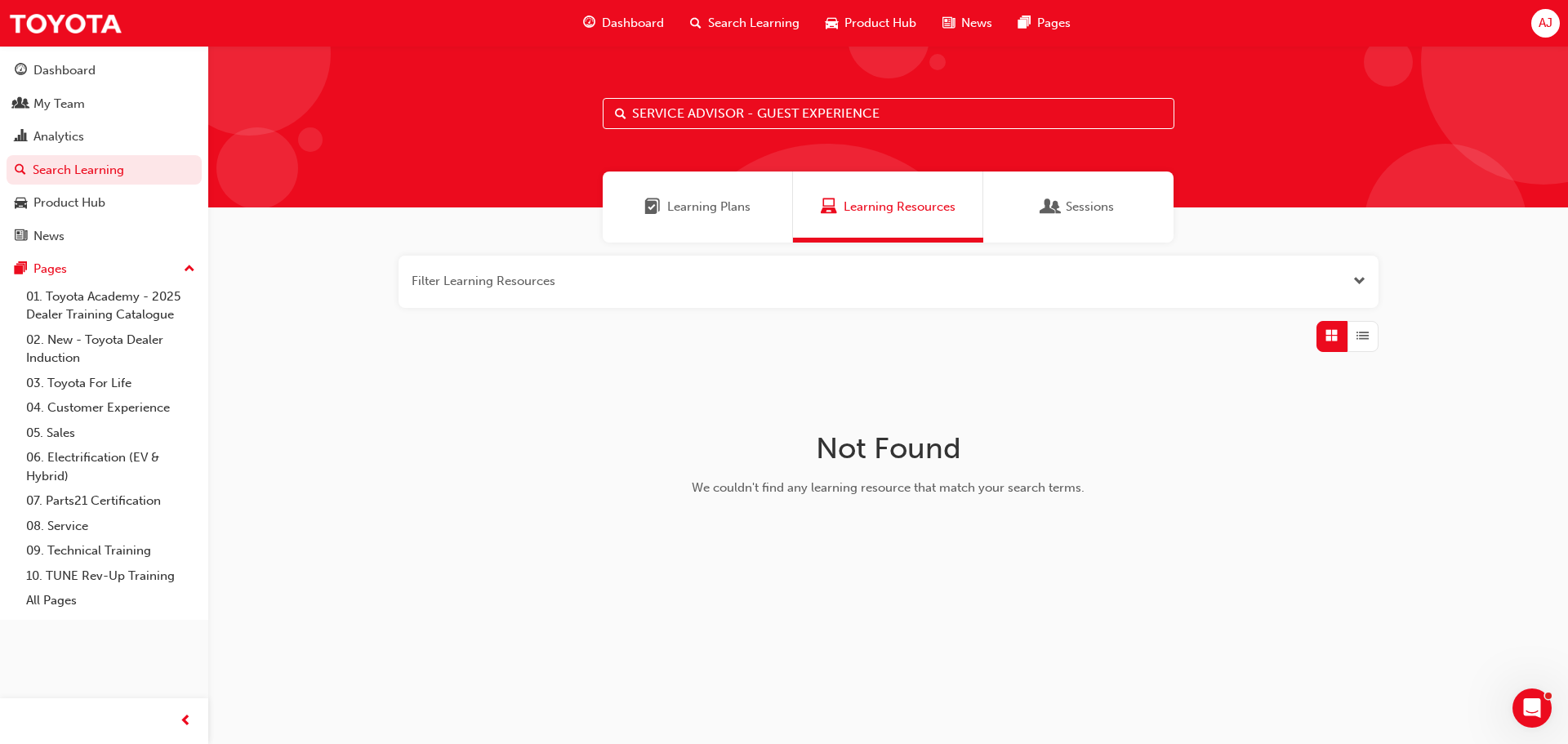
click at [717, 212] on span "Learning Plans" at bounding box center [709, 207] width 83 height 19
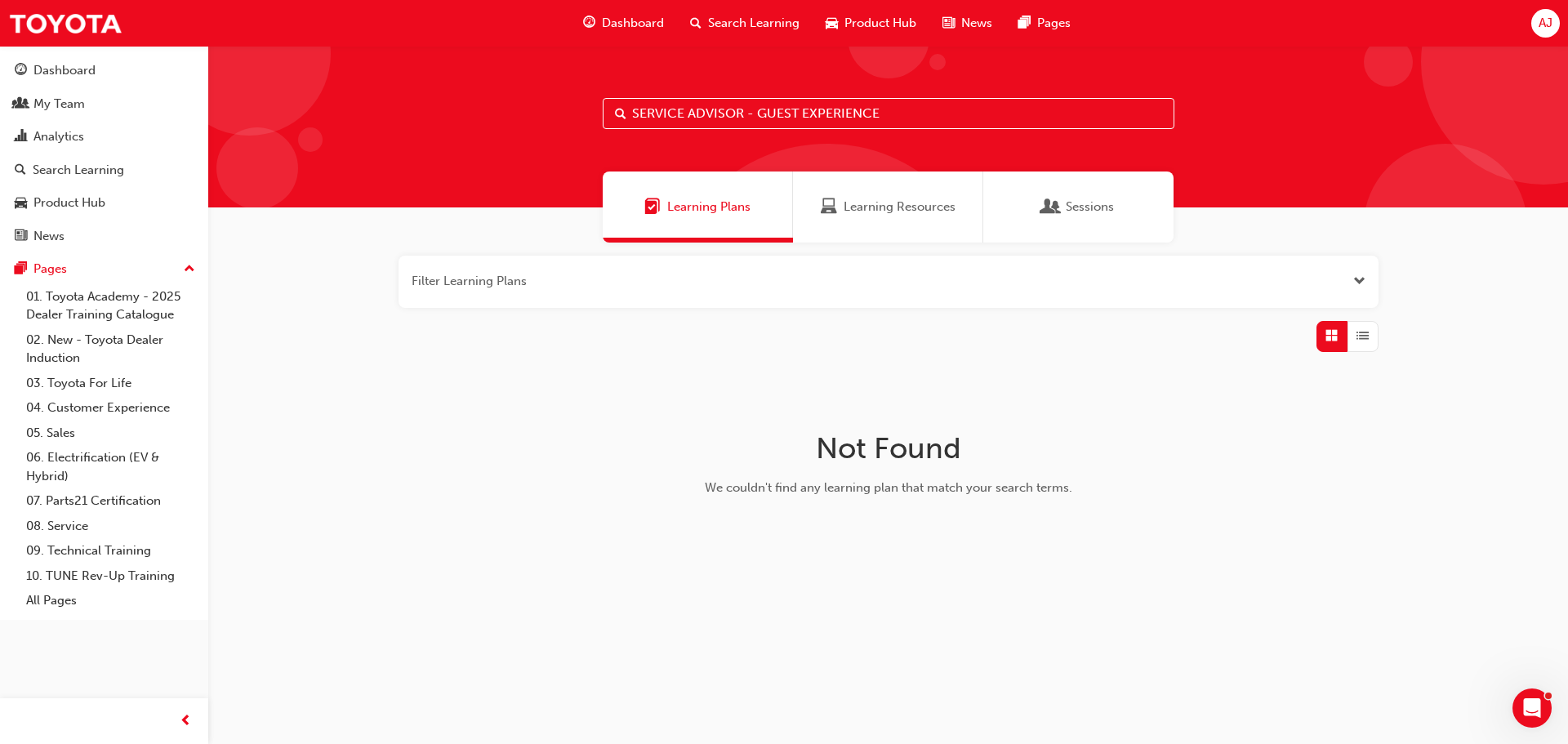
drag, startPoint x: 893, startPoint y: 115, endPoint x: 628, endPoint y: 141, distance: 266.3
click at [628, 141] on div "SERVICE ADVISOR - GUEST EXPERIENCE" at bounding box center [888, 126] width 1359 height 162
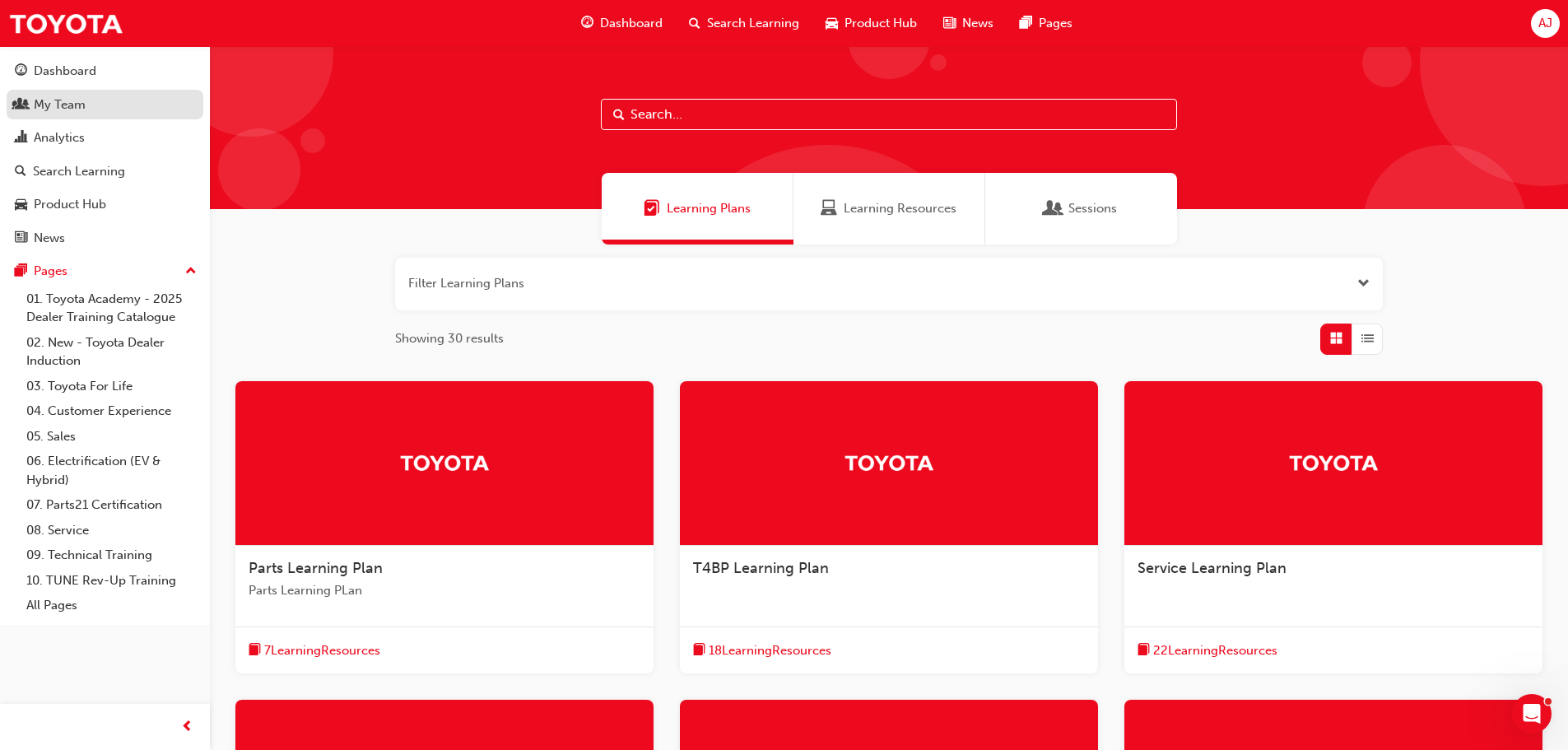
click at [79, 101] on div "My Team" at bounding box center [59, 105] width 51 height 19
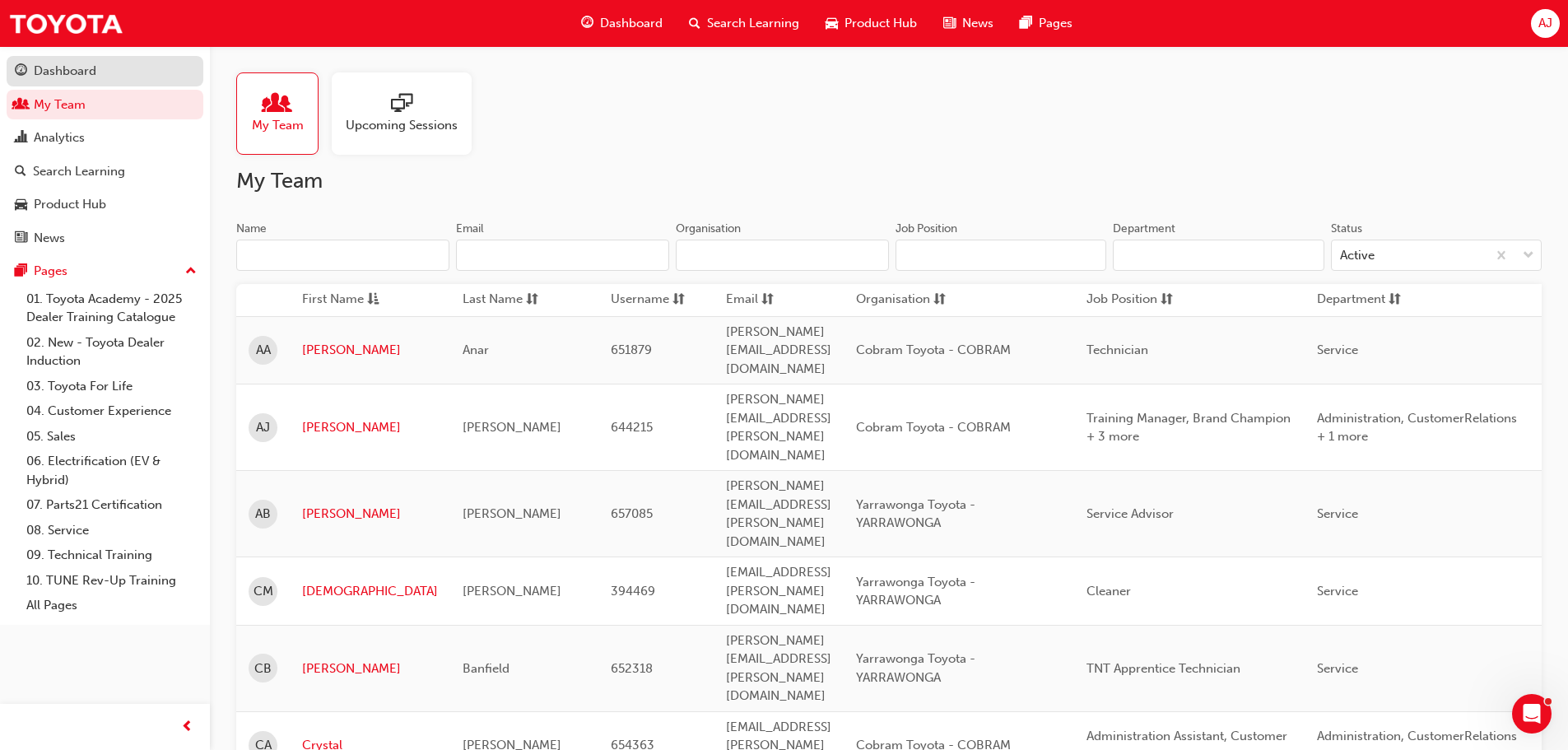
click at [89, 74] on div "Dashboard" at bounding box center [65, 72] width 63 height 19
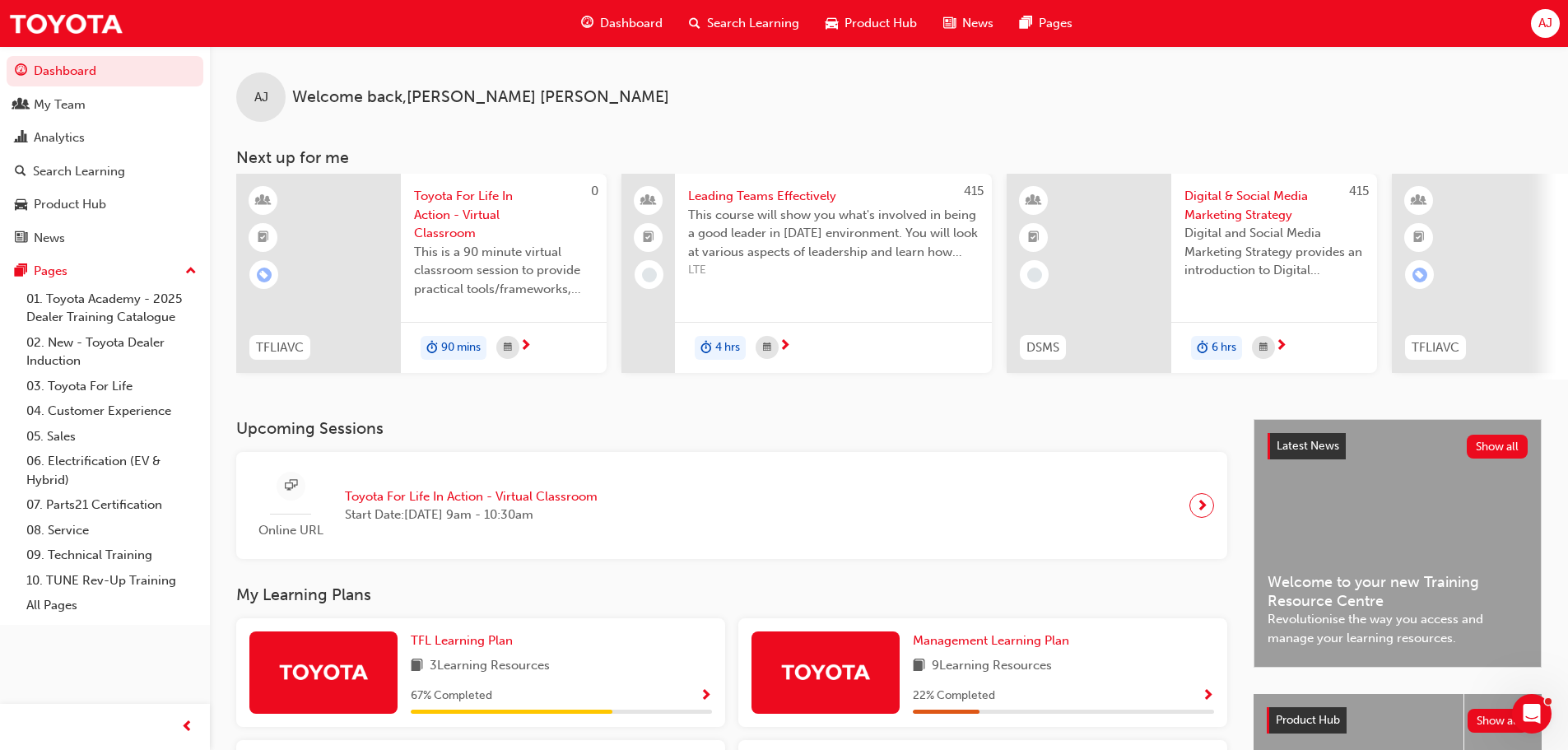
scroll to position [0, 977]
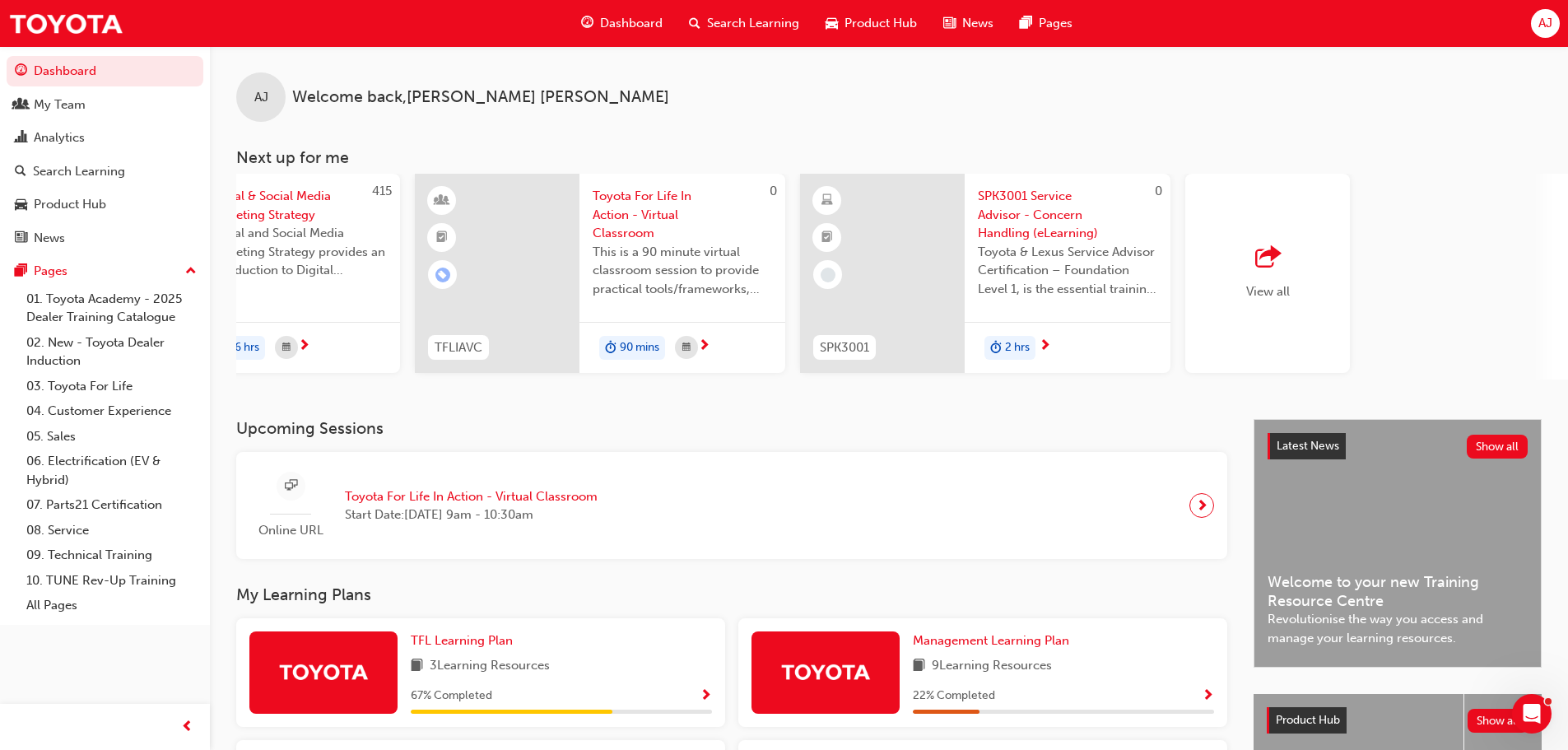
click at [1037, 227] on span "SPK3001 Service Advisor - Concern Handling (eLearning)" at bounding box center [1068, 215] width 180 height 56
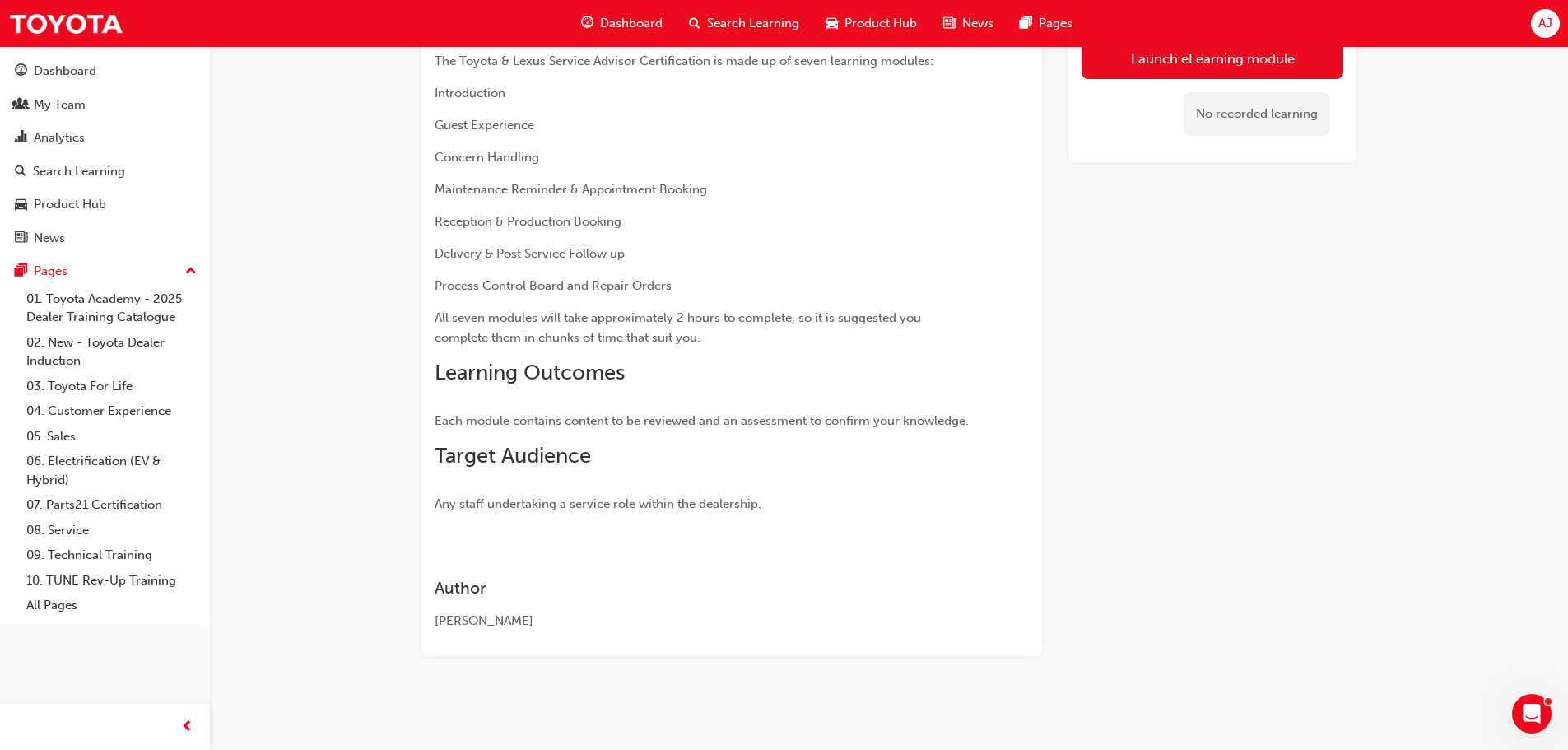
scroll to position [346, 0]
click at [100, 108] on div "My Team" at bounding box center [105, 105] width 181 height 21
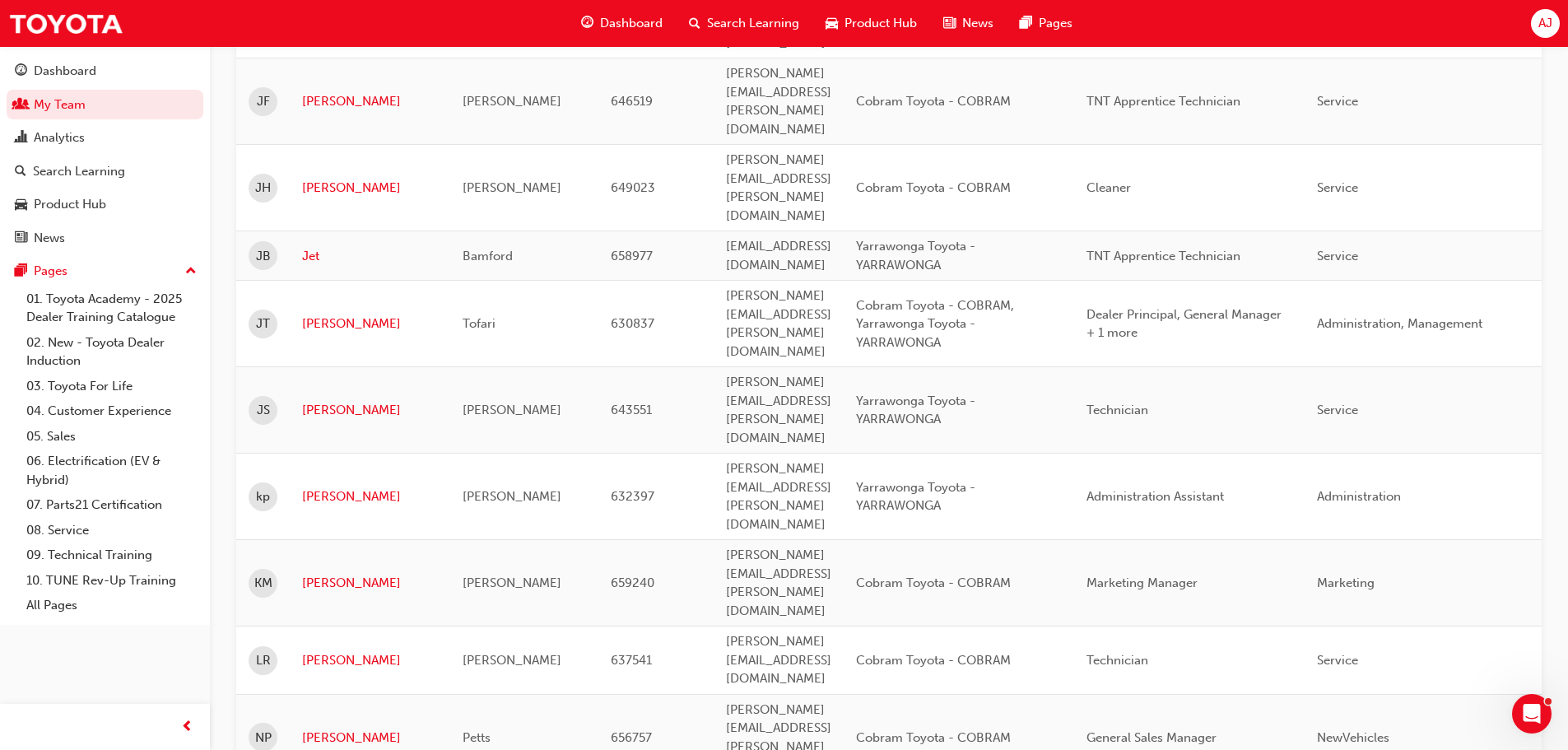
scroll to position [1087, 0]
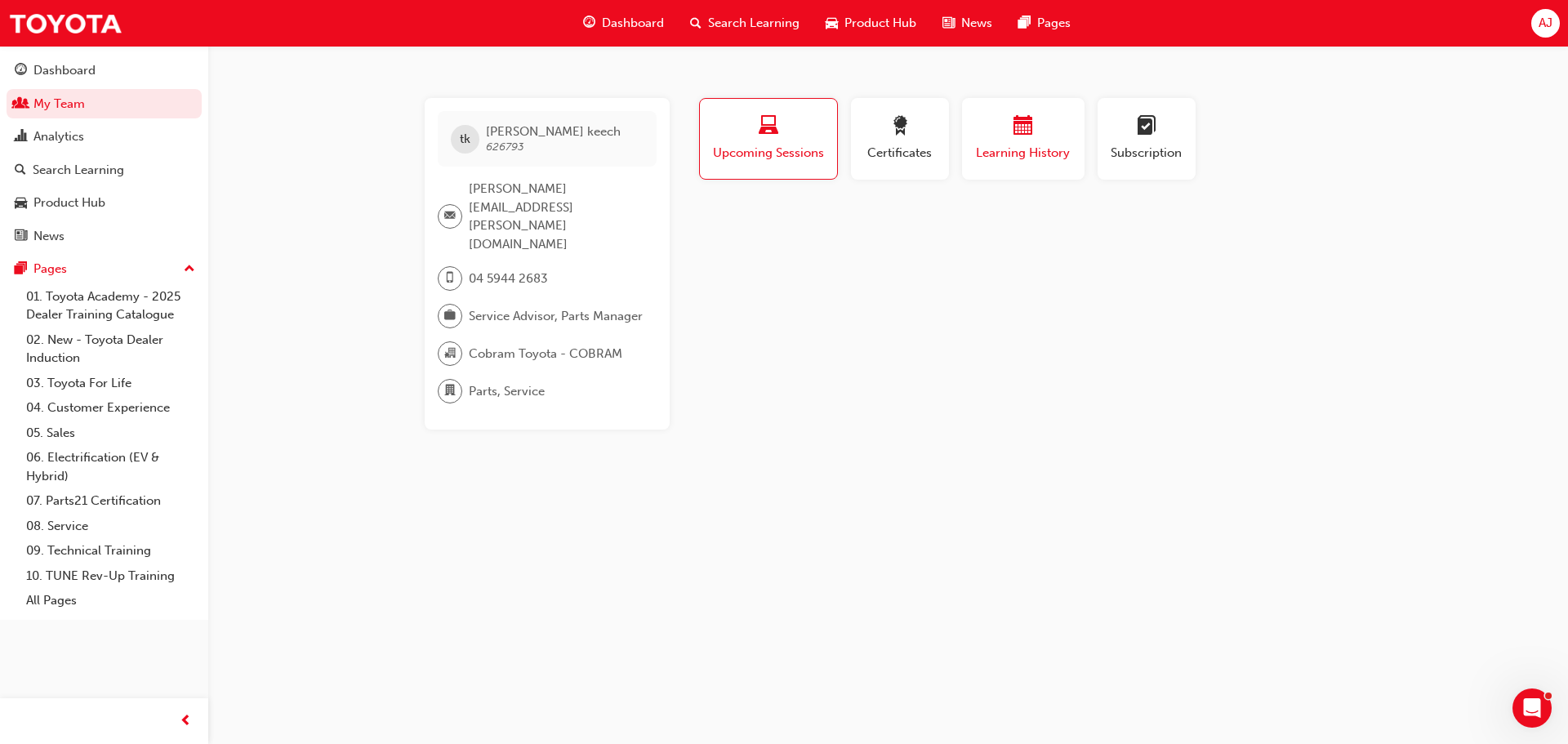
click at [1019, 148] on span "Learning History" at bounding box center [1023, 153] width 98 height 19
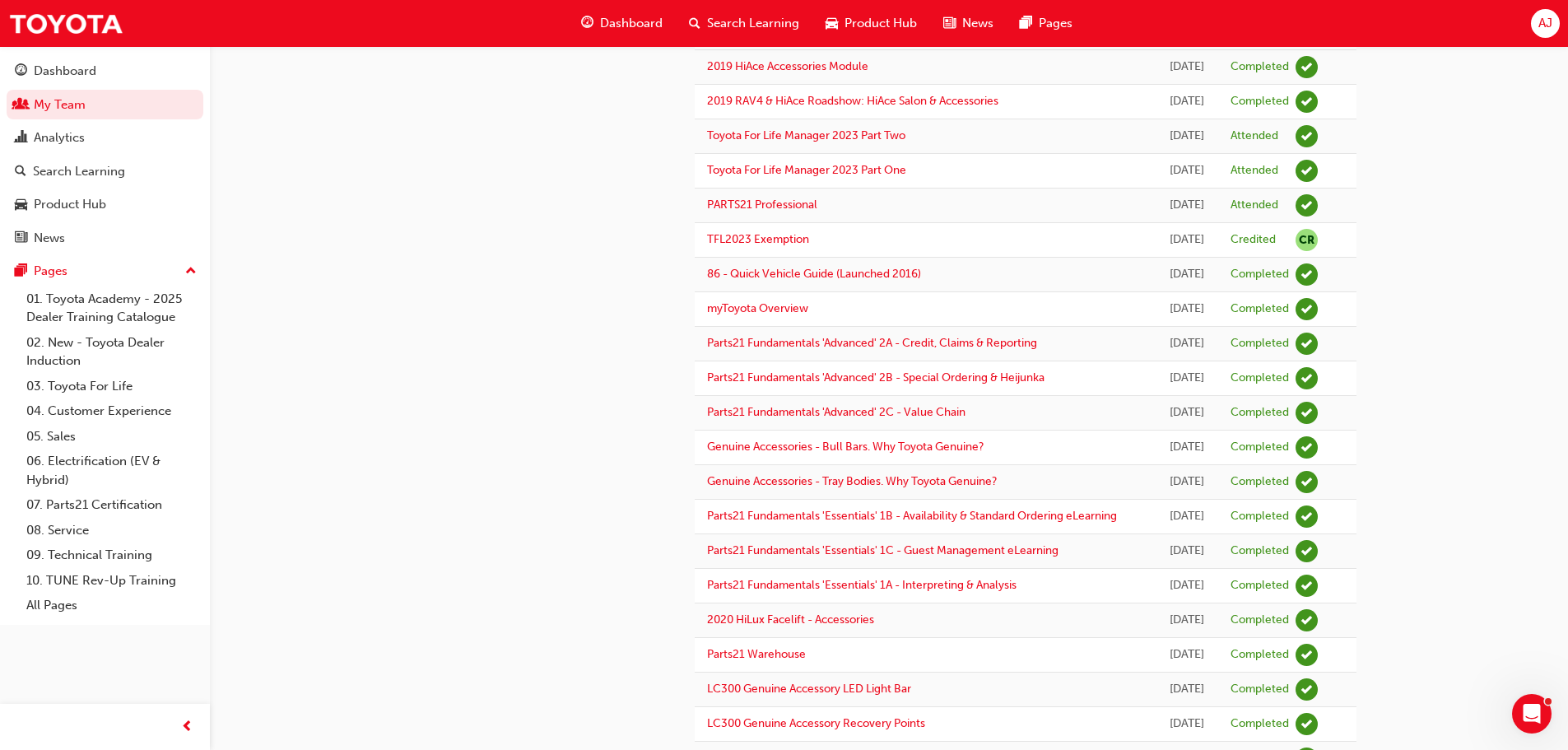
scroll to position [1070, 0]
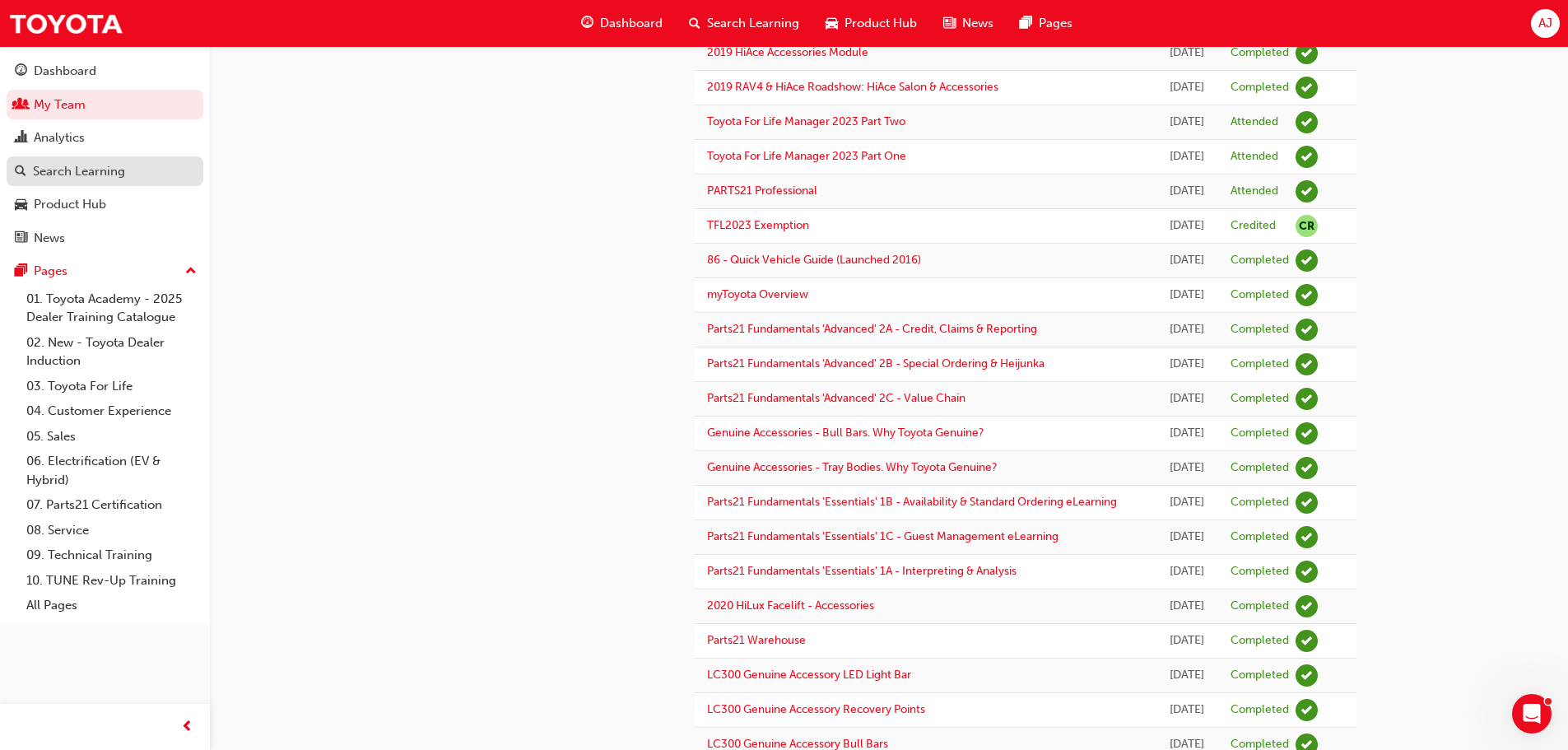
click at [107, 169] on div "Search Learning" at bounding box center [79, 172] width 92 height 19
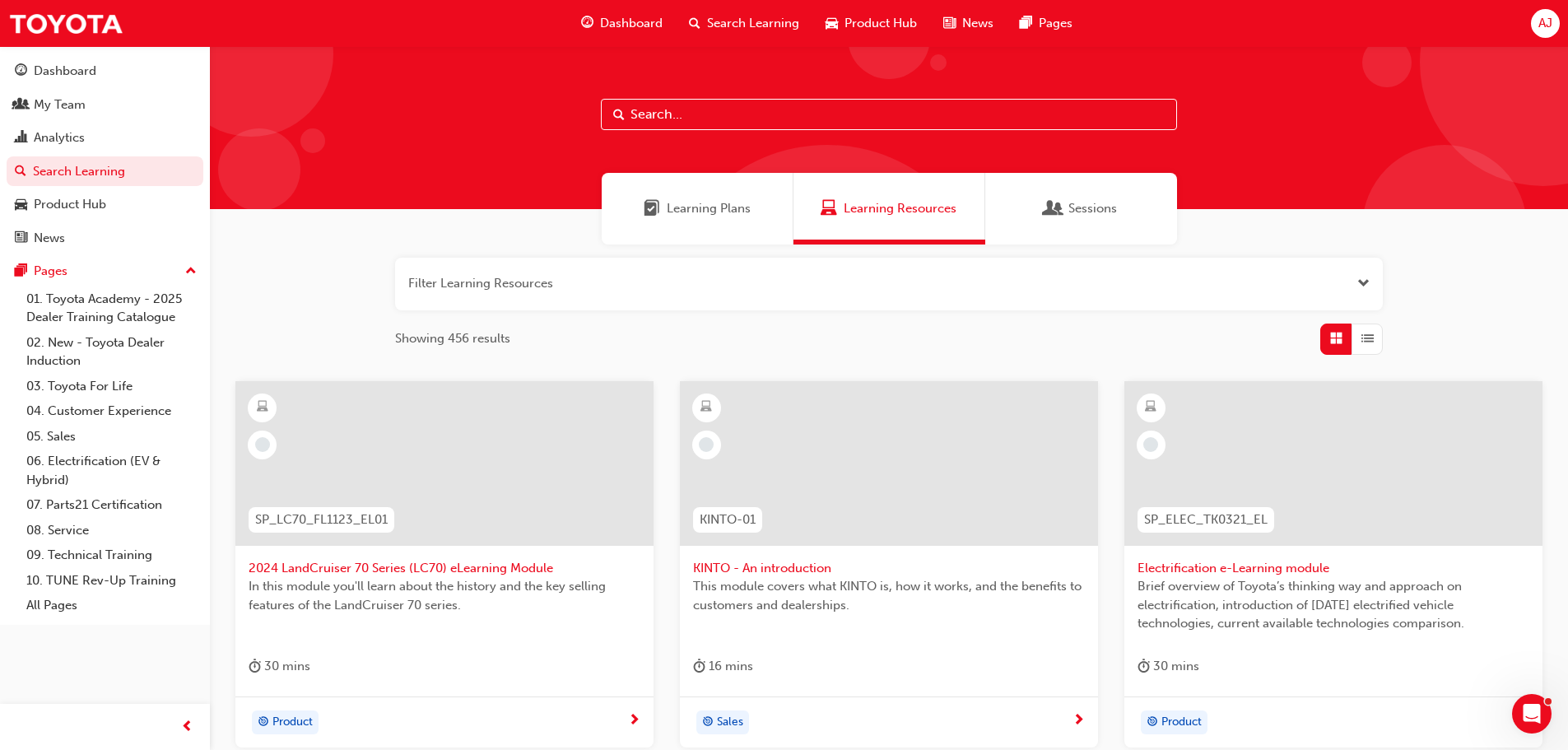
click at [654, 114] on input "text" at bounding box center [889, 114] width 576 height 31
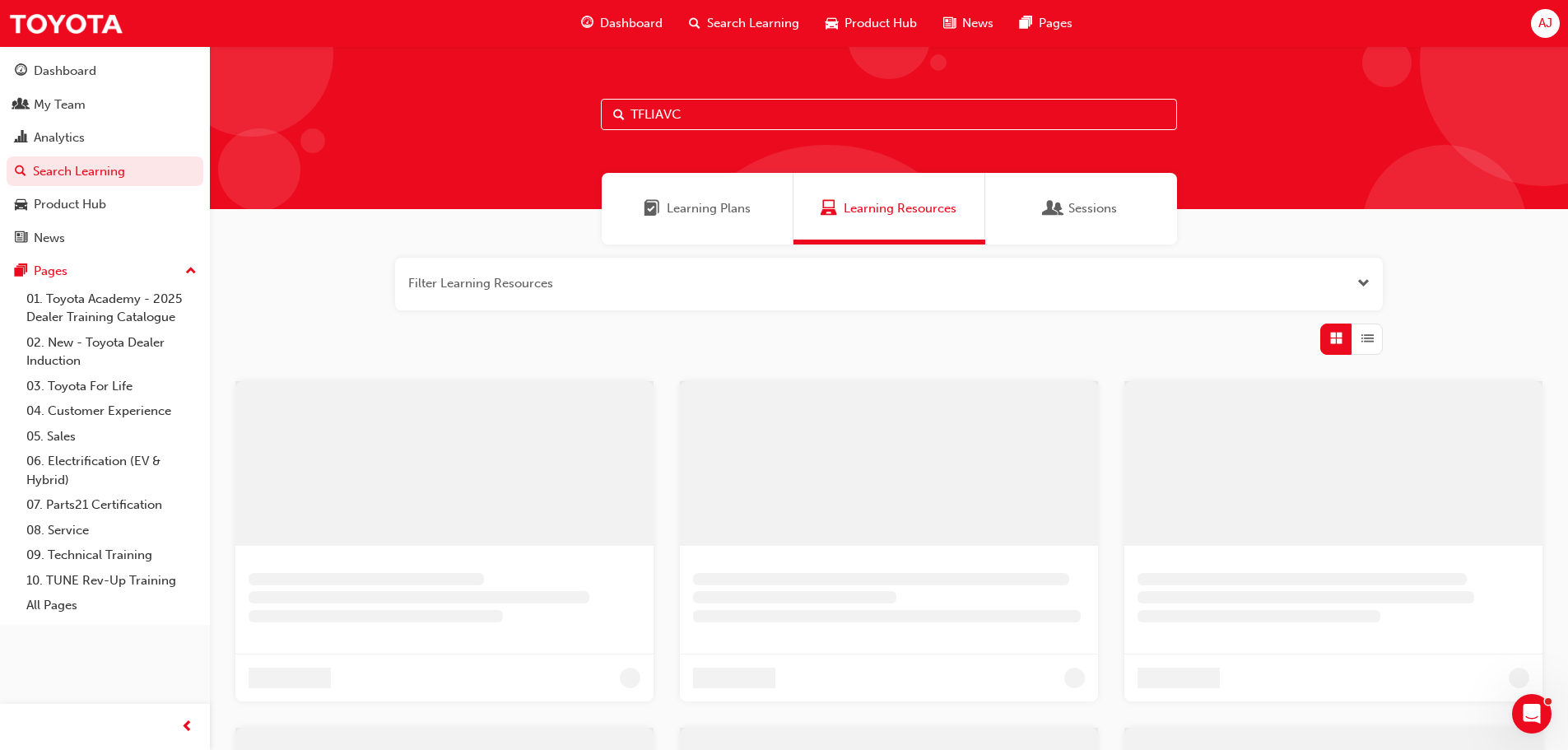
type input "TFLIAVC"
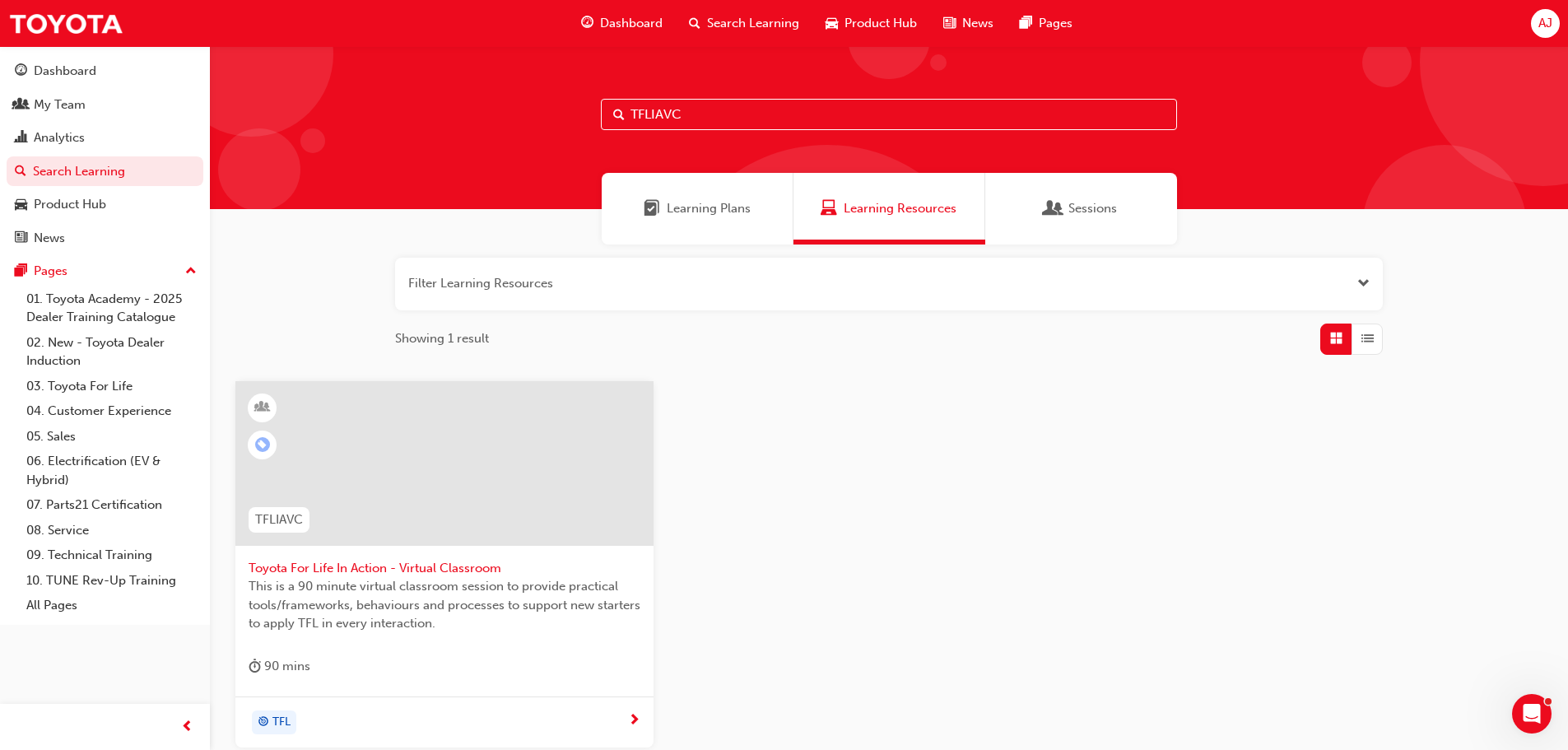
click at [418, 570] on span "Toyota For Life In Action - Virtual Classroom" at bounding box center [444, 568] width 392 height 19
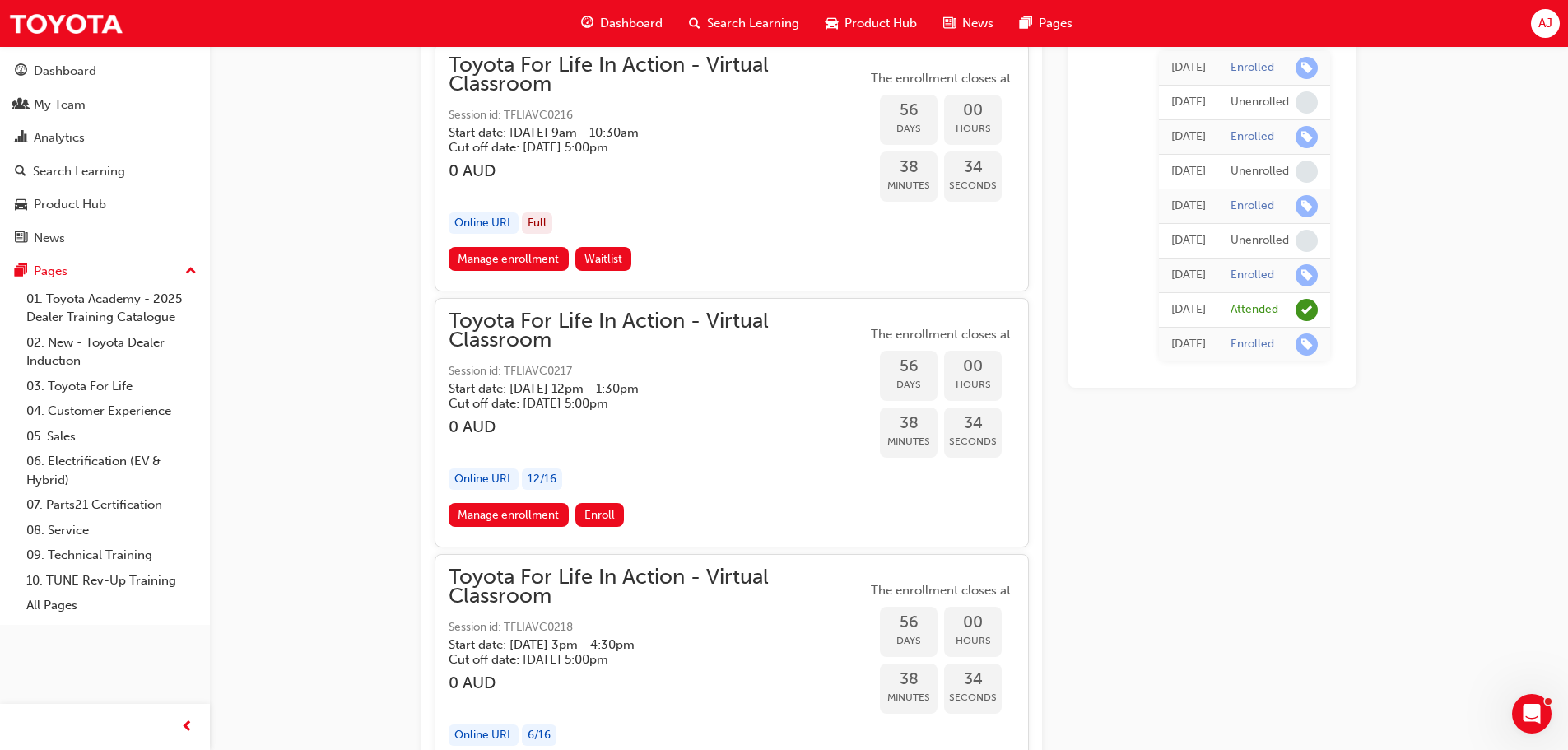
scroll to position [19051, 0]
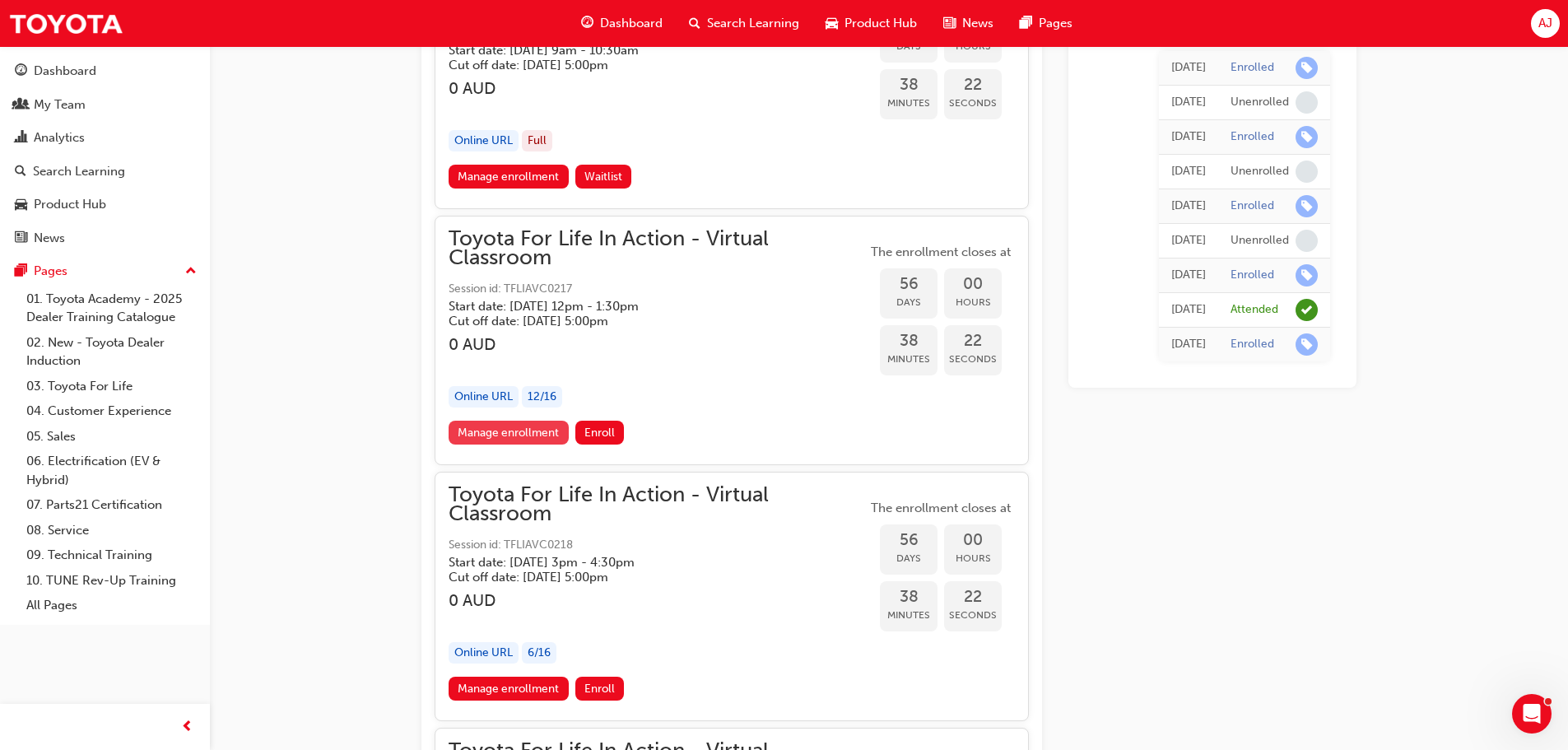
click at [491, 432] on link "Manage enrollment" at bounding box center [509, 432] width 120 height 24
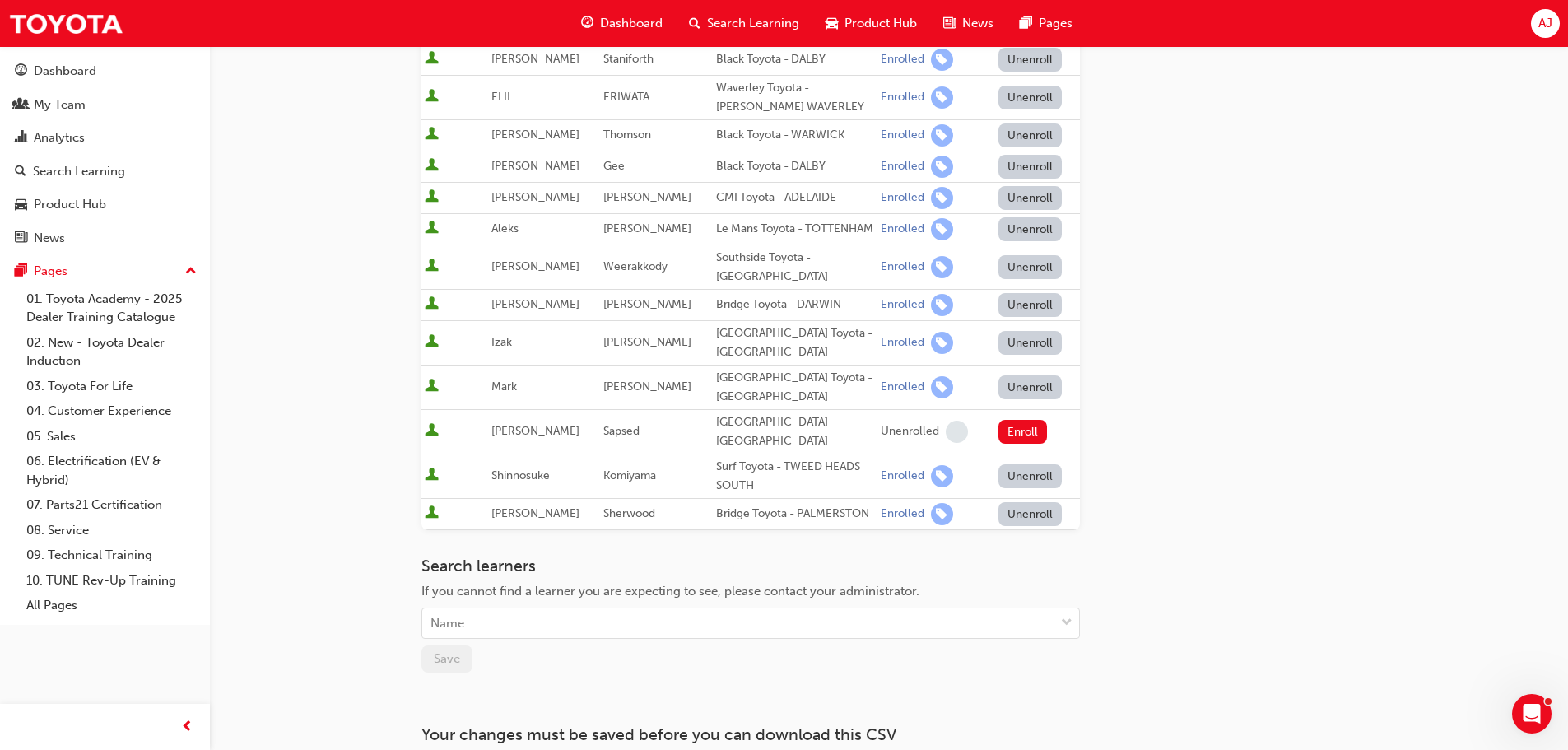
scroll to position [329, 0]
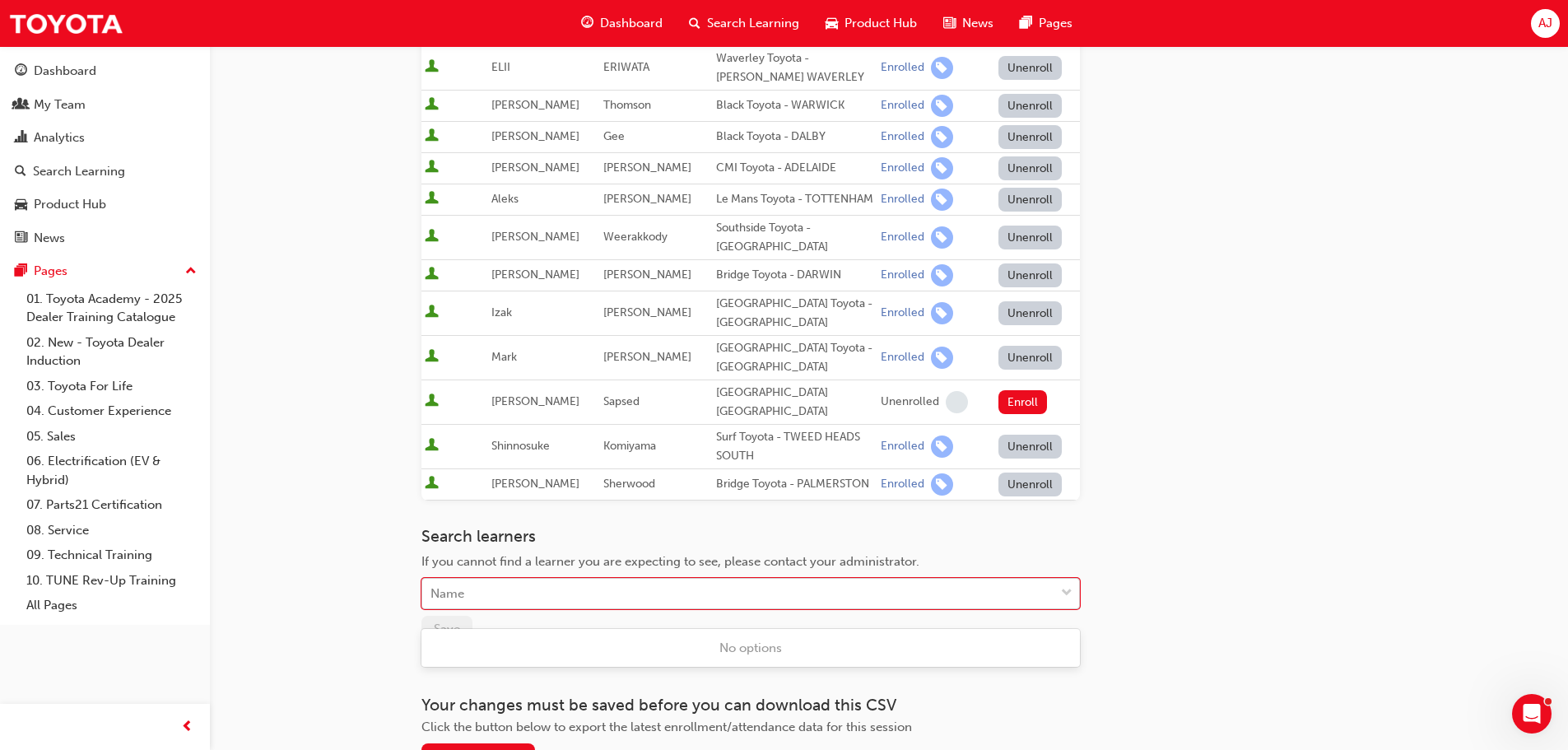
click at [516, 609] on div "Name" at bounding box center [738, 594] width 632 height 29
type input "KEECH"
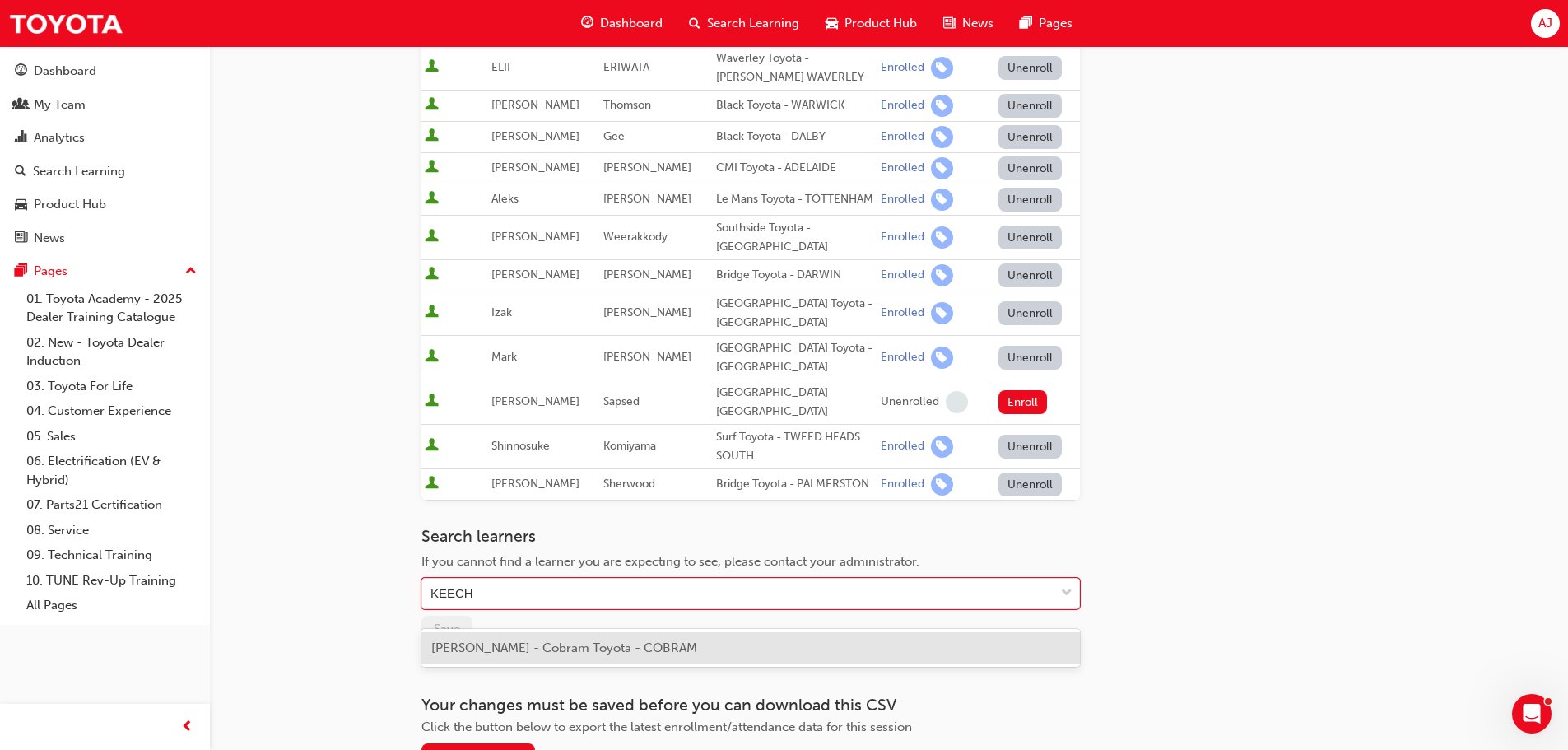
click at [515, 645] on span "[PERSON_NAME] - Cobram Toyota - COBRAM" at bounding box center [564, 648] width 266 height 15
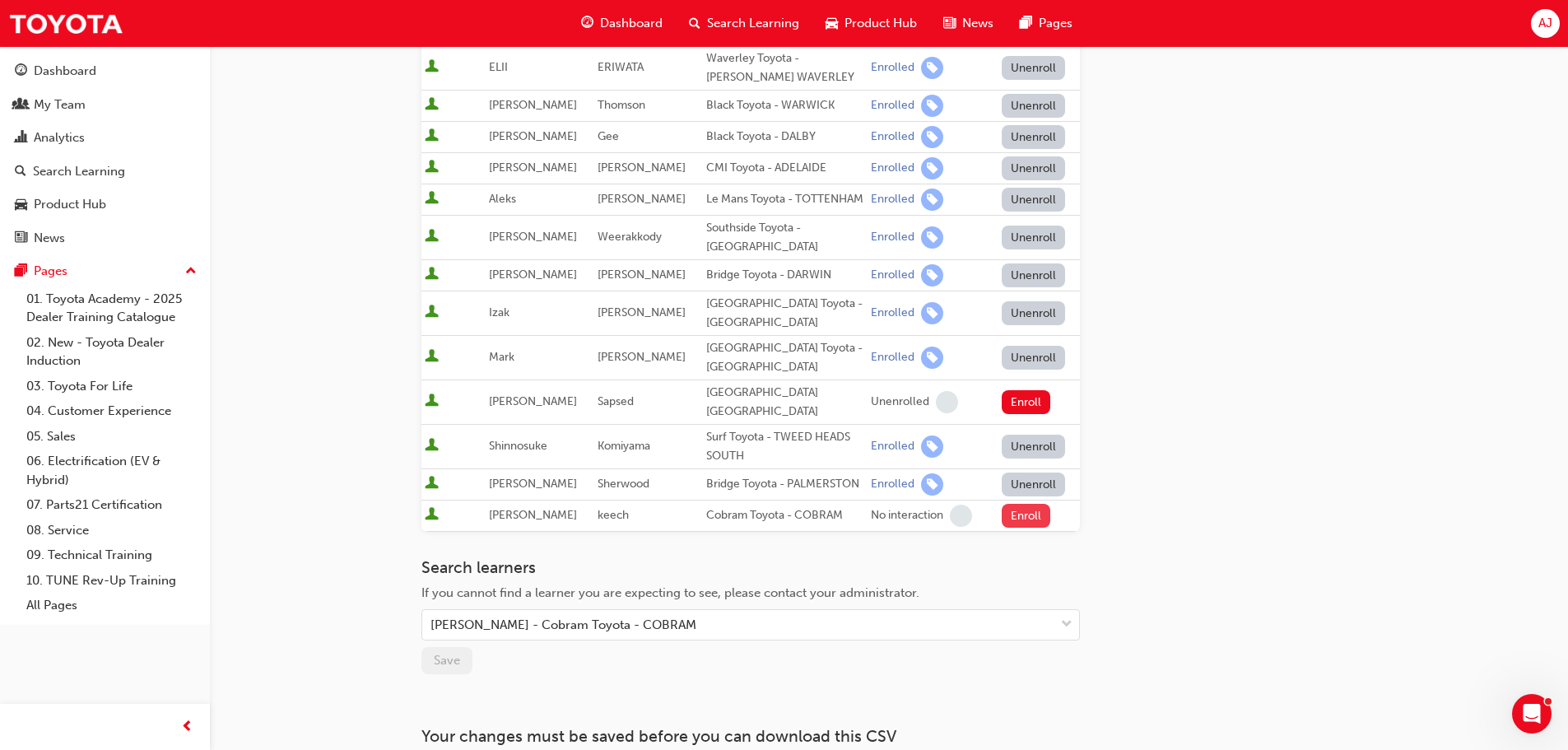
click at [1028, 528] on button "Enroll" at bounding box center [1026, 515] width 50 height 24
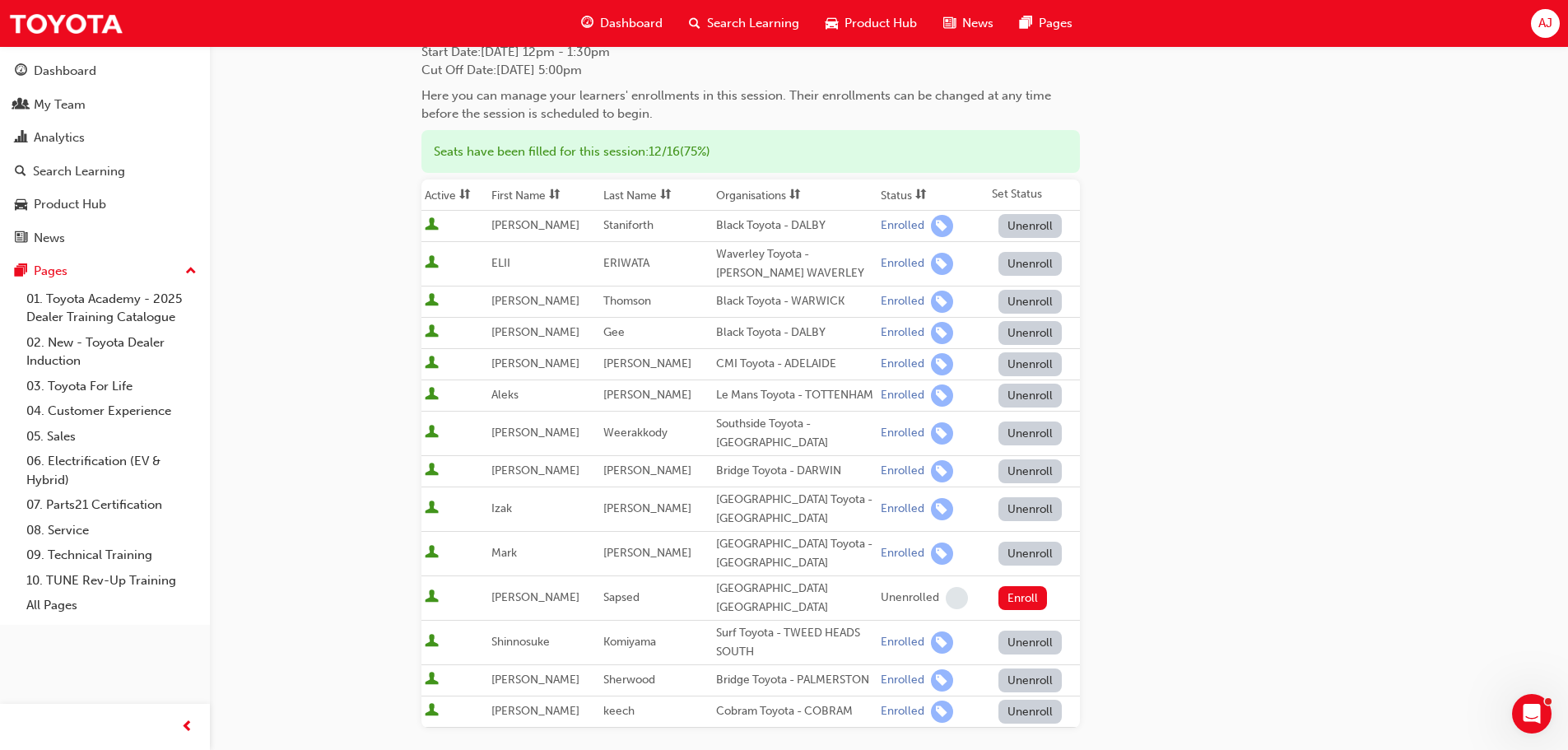
scroll to position [0, 0]
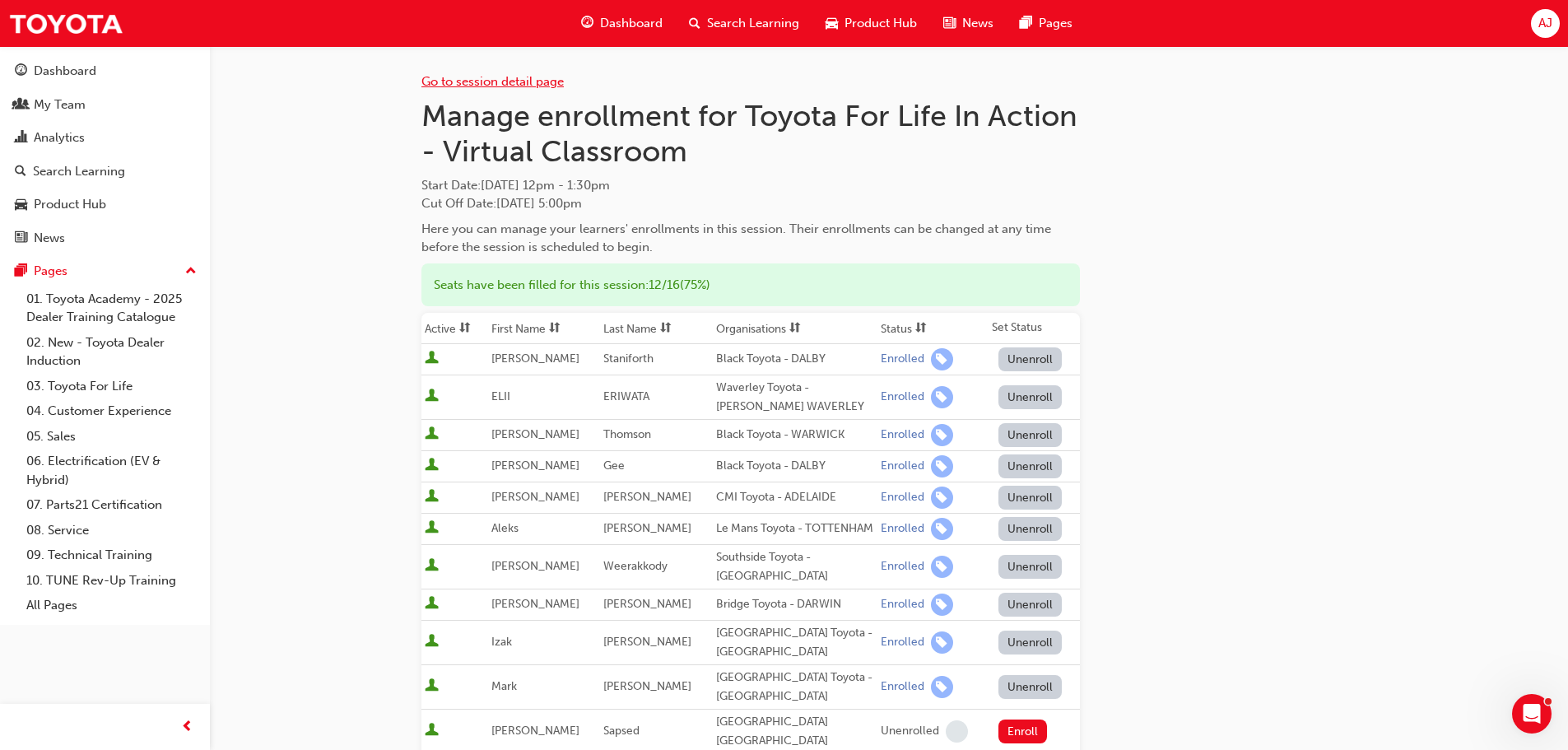
click at [526, 84] on link "Go to session detail page" at bounding box center [492, 81] width 142 height 15
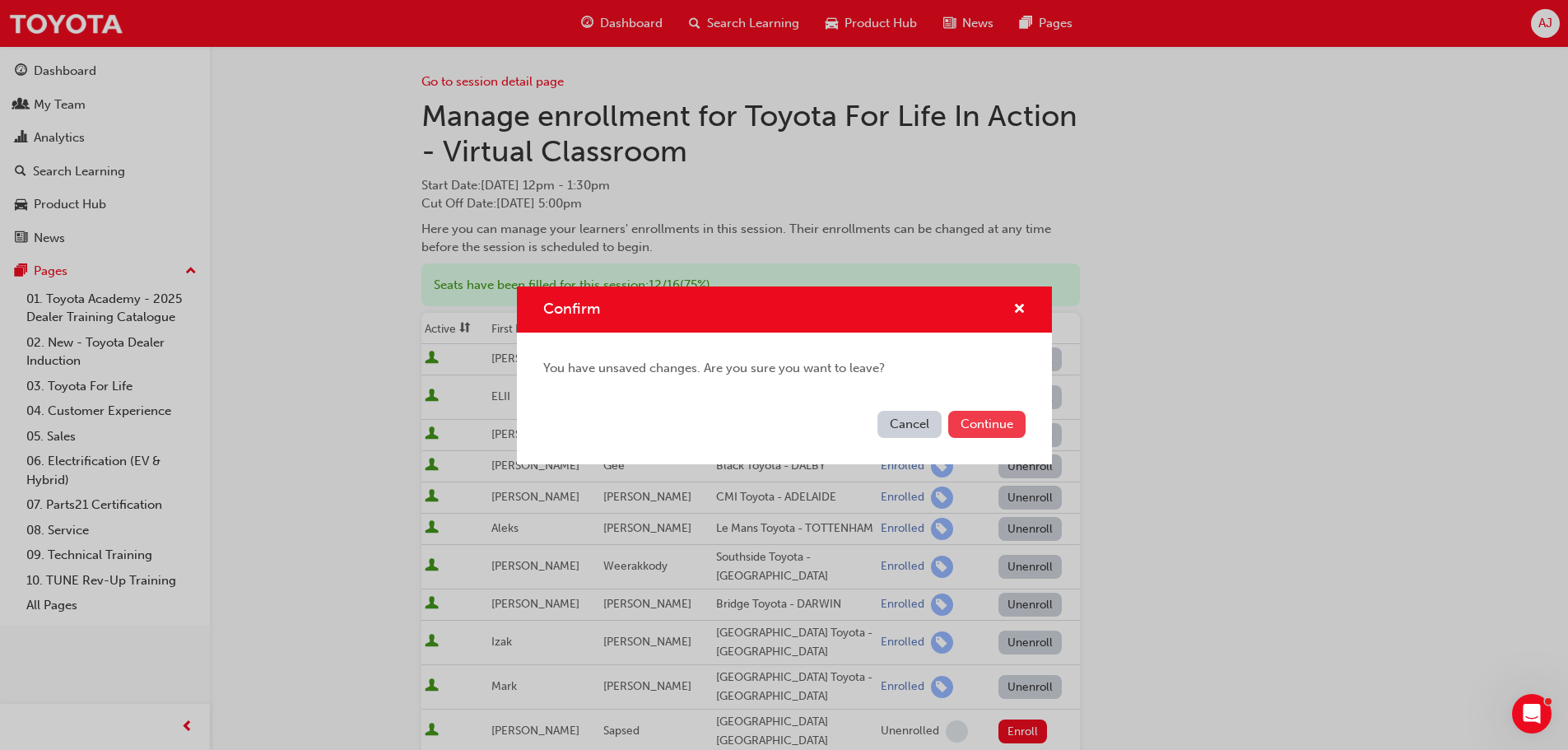
click at [999, 425] on button "Continue" at bounding box center [987, 424] width 78 height 27
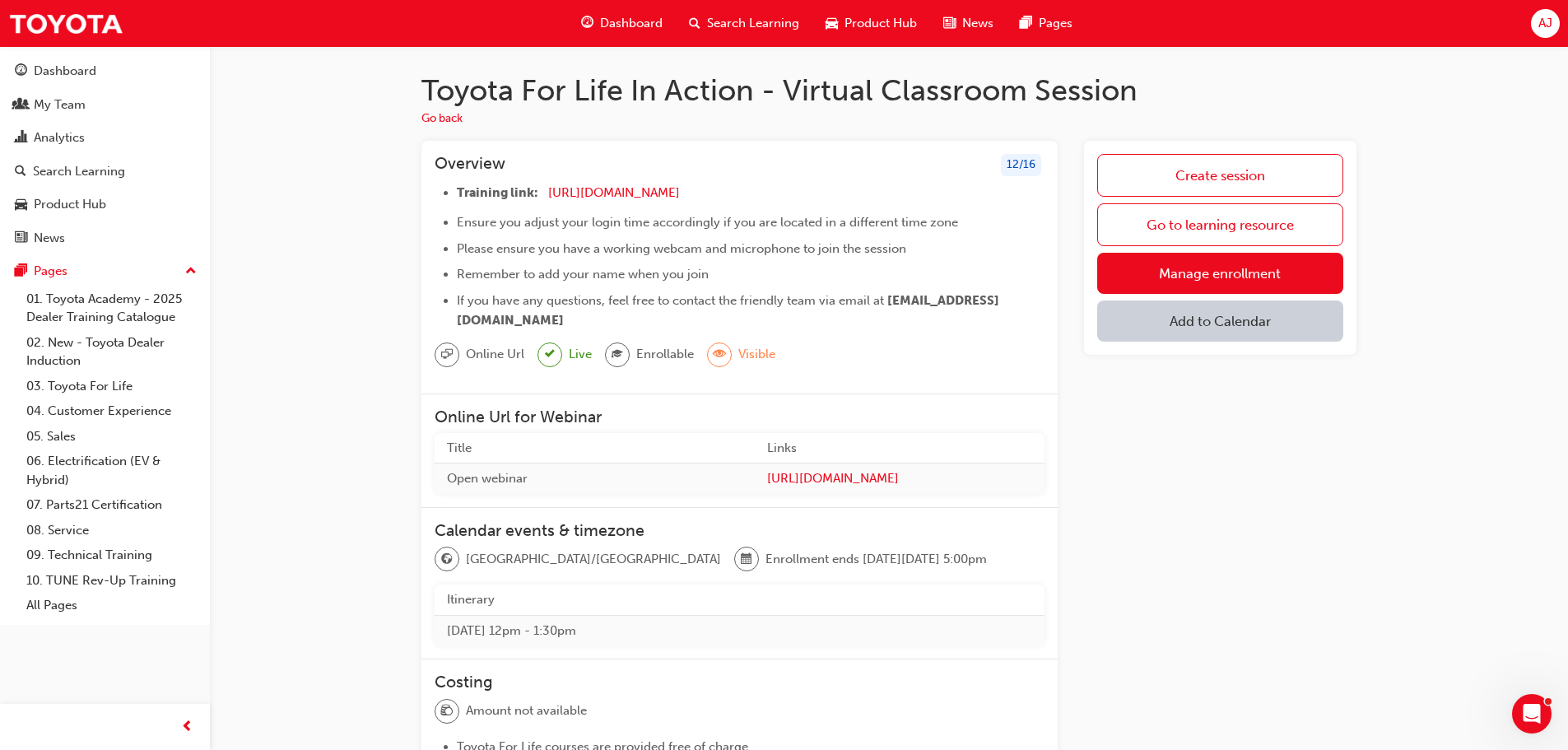
click at [1206, 315] on button "Add to Calendar" at bounding box center [1220, 320] width 246 height 41
click at [1188, 500] on div "Create session Go to learning resource Manage enrollment Add to Calendar" at bounding box center [1220, 608] width 272 height 935
click at [72, 101] on div "My Team" at bounding box center [59, 105] width 51 height 19
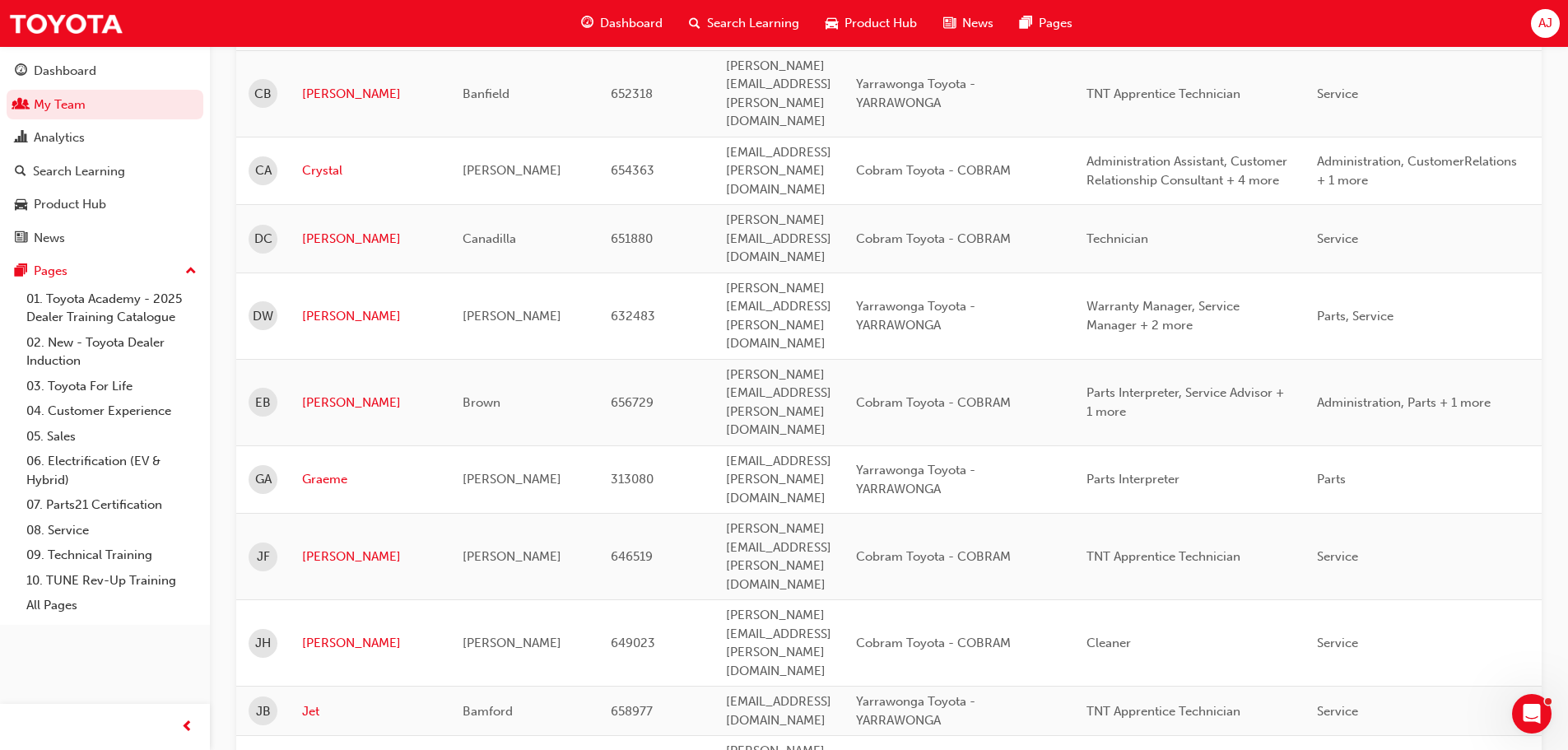
scroll to position [576, 0]
click at [318, 701] on link "Jet" at bounding box center [370, 711] width 136 height 19
